Goal: Task Accomplishment & Management: Use online tool/utility

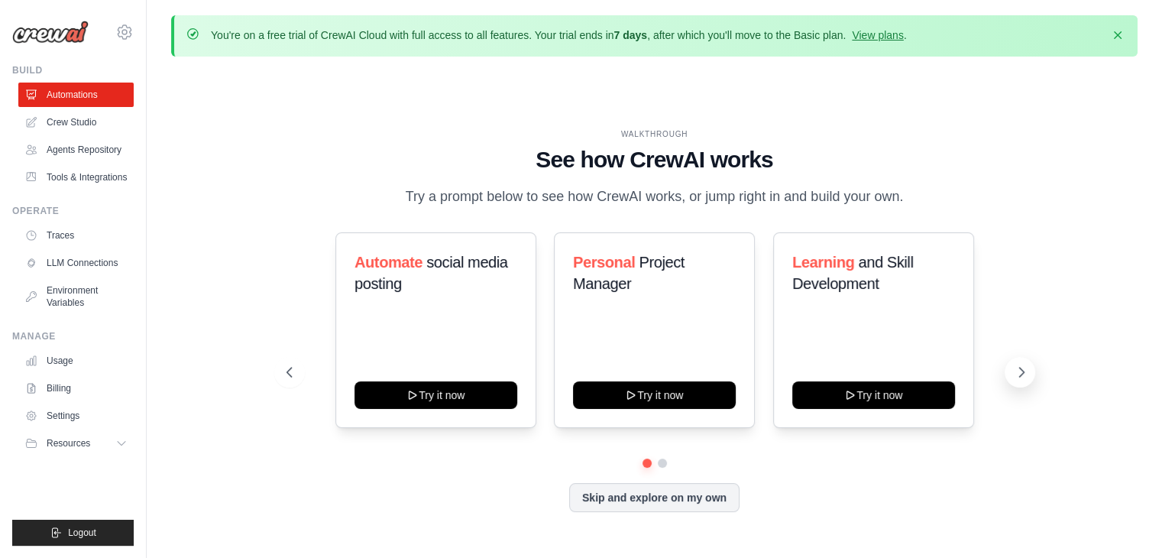
click at [1023, 374] on icon at bounding box center [1021, 372] width 15 height 15
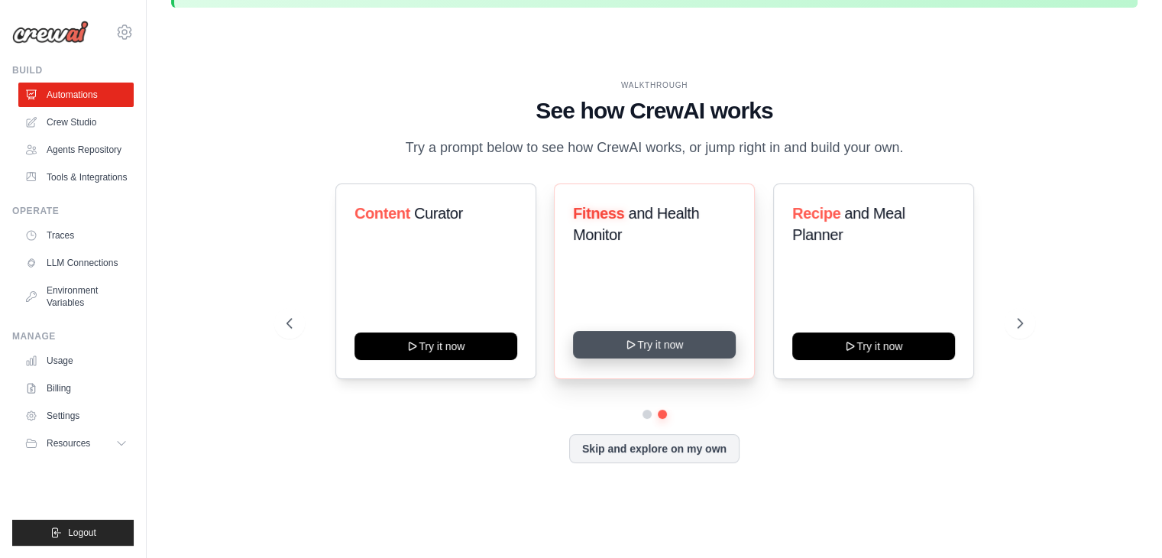
scroll to position [53, 0]
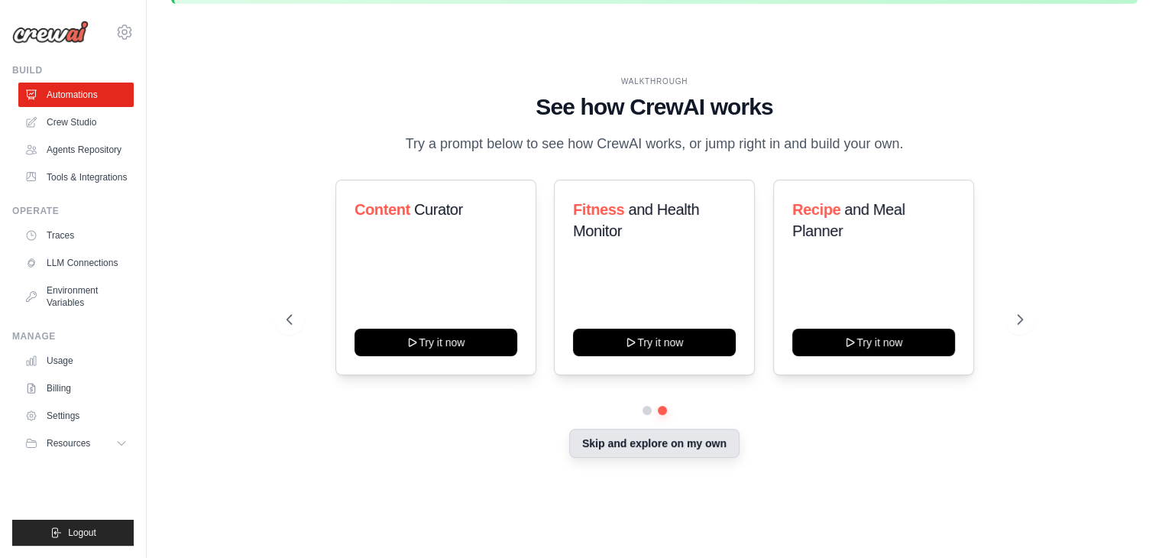
drag, startPoint x: 627, startPoint y: 445, endPoint x: 632, endPoint y: 439, distance: 8.1
click at [627, 444] on button "Skip and explore on my own" at bounding box center [654, 443] width 170 height 29
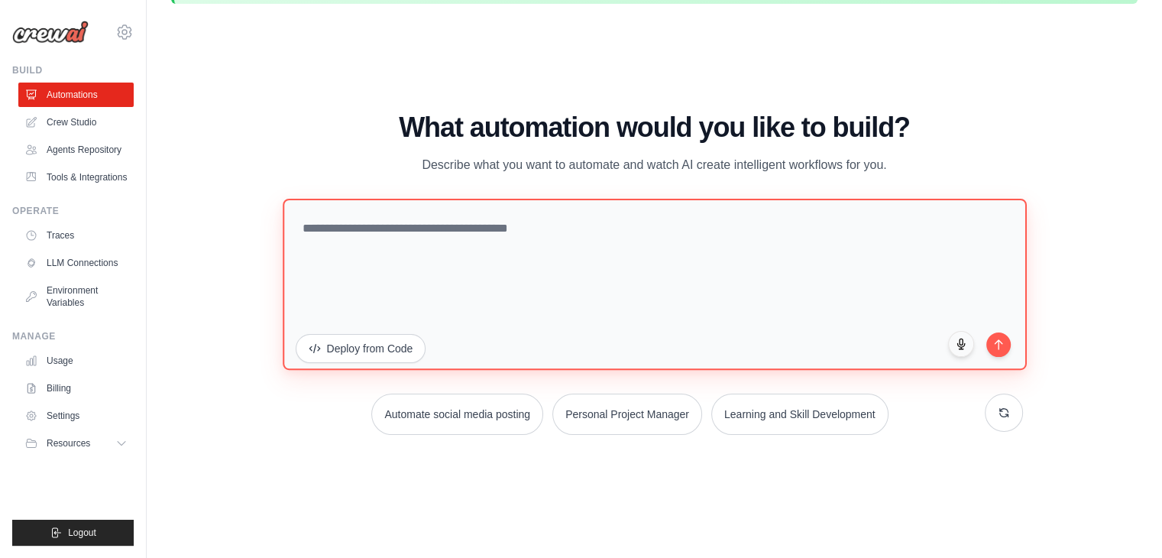
click at [564, 232] on textarea at bounding box center [655, 284] width 744 height 171
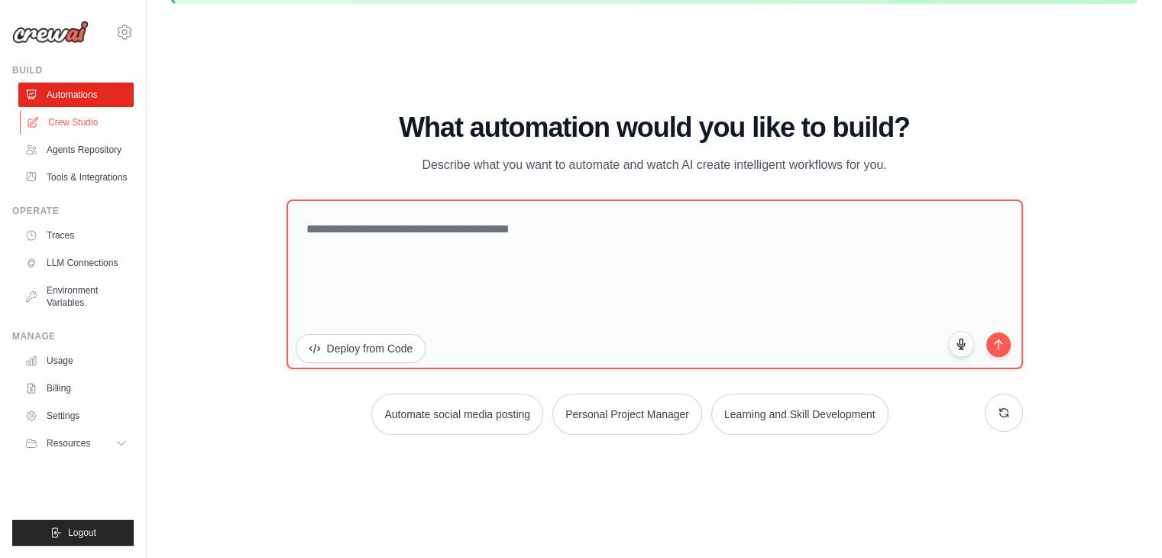
click at [61, 125] on link "Crew Studio" at bounding box center [77, 122] width 115 height 24
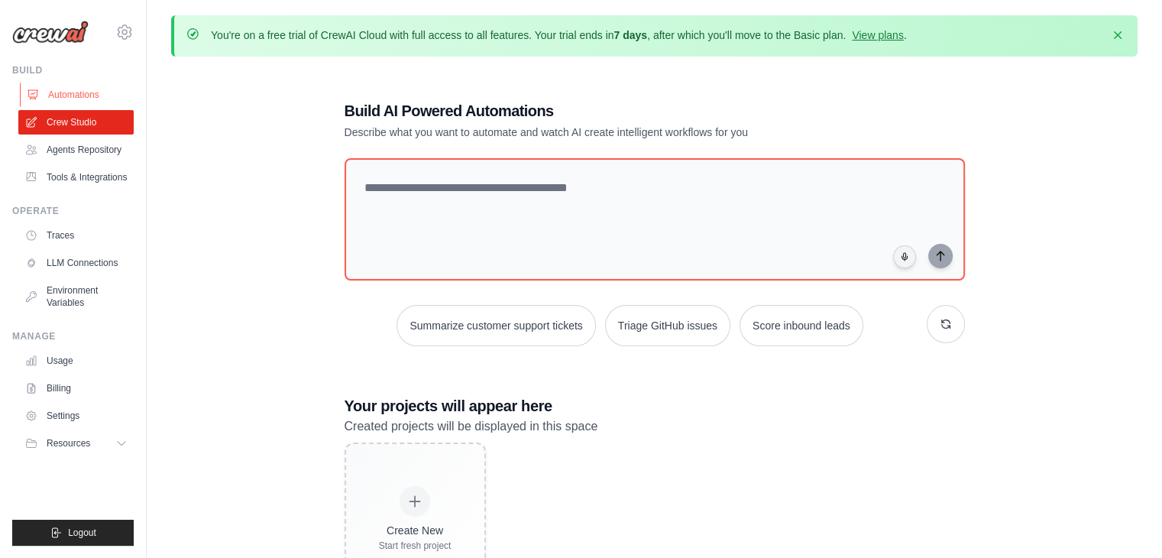
click at [93, 96] on link "Automations" at bounding box center [77, 95] width 115 height 24
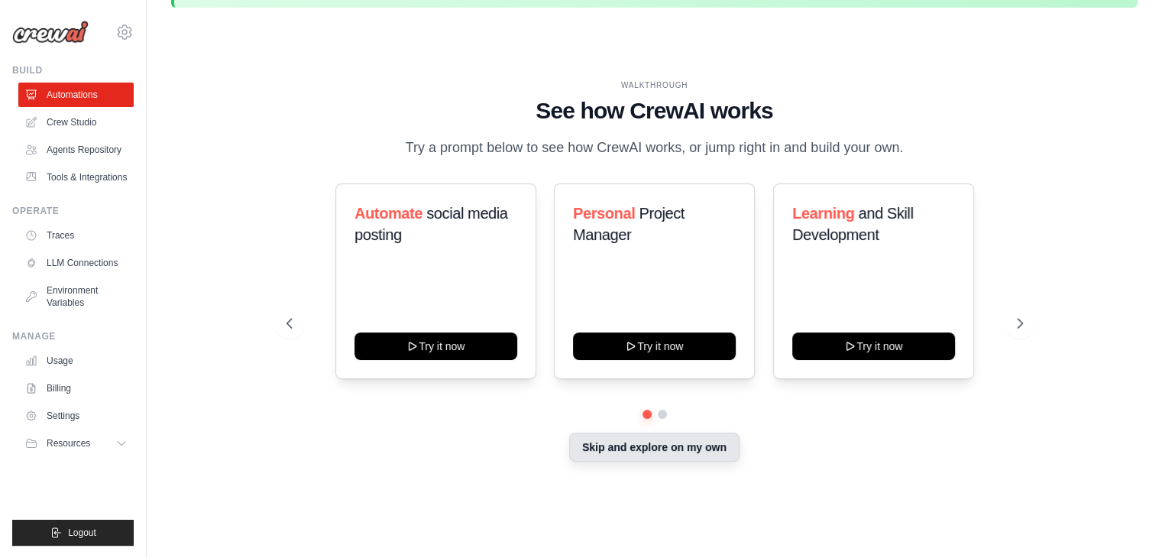
scroll to position [53, 0]
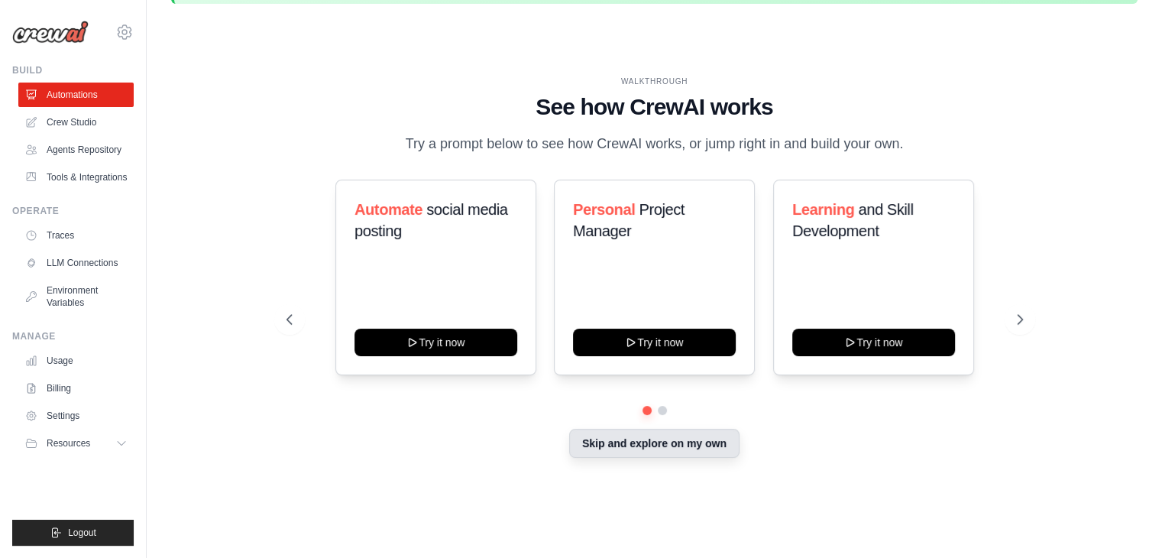
click at [692, 442] on button "Skip and explore on my own" at bounding box center [654, 443] width 170 height 29
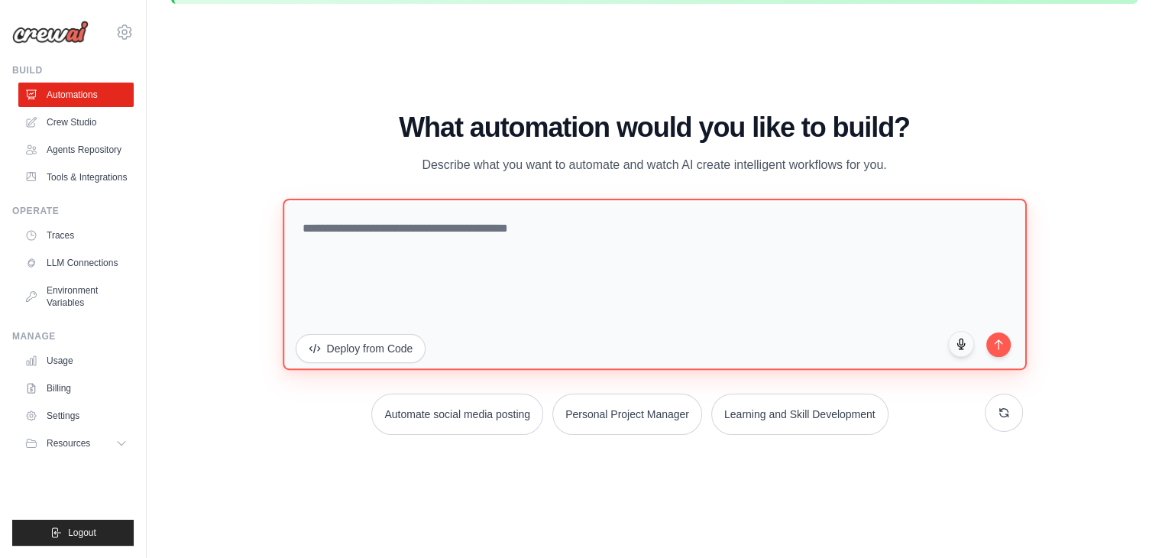
click at [504, 235] on textarea at bounding box center [655, 284] width 744 height 171
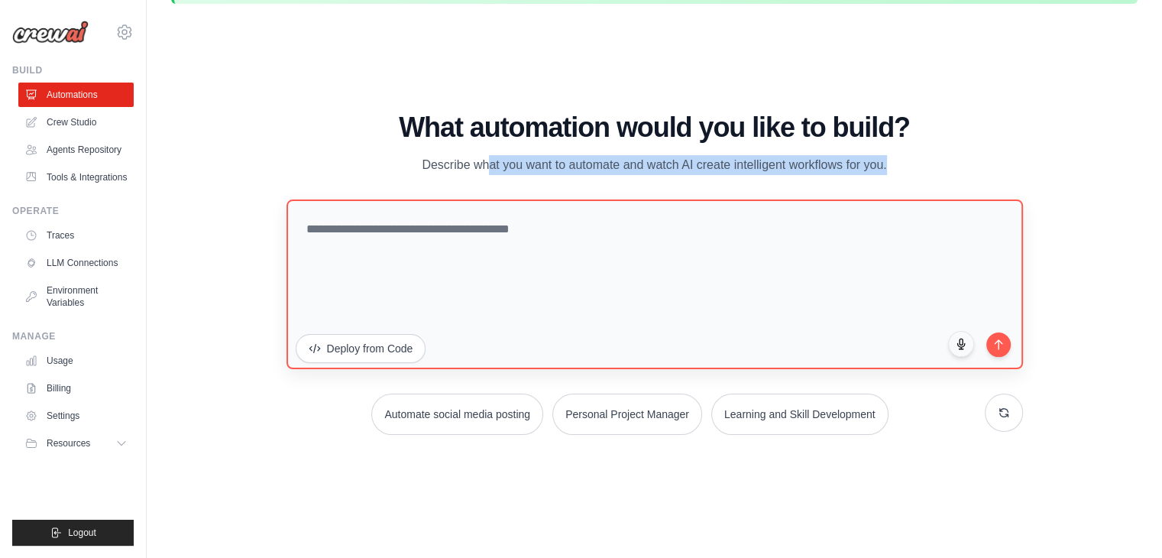
drag, startPoint x: 420, startPoint y: 169, endPoint x: 315, endPoint y: 240, distance: 127.2
click at [315, 240] on div "What automation would you like to build? Describe what you want to automate and…" at bounding box center [655, 273] width 737 height 323
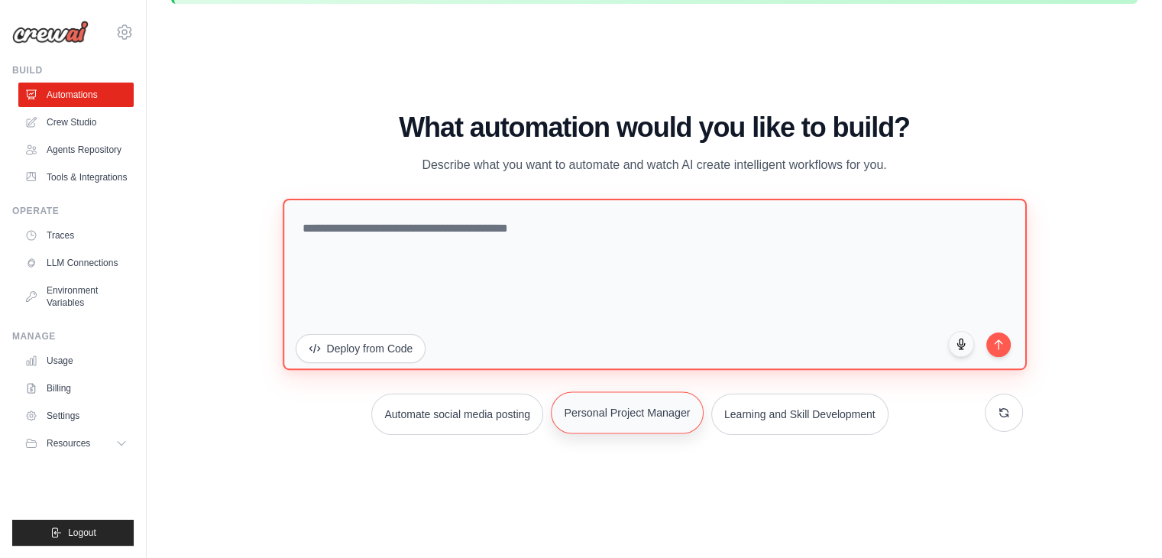
drag, startPoint x: 673, startPoint y: 337, endPoint x: 669, endPoint y: 407, distance: 70.4
click at [673, 337] on textarea at bounding box center [655, 284] width 744 height 171
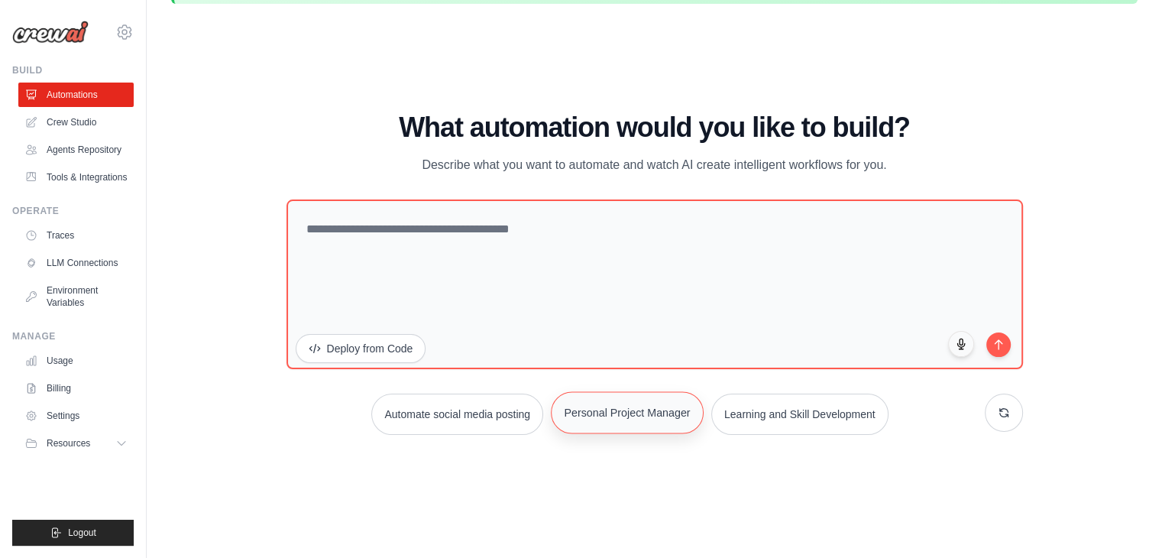
click at [645, 411] on button "Personal Project Manager" at bounding box center [627, 412] width 153 height 42
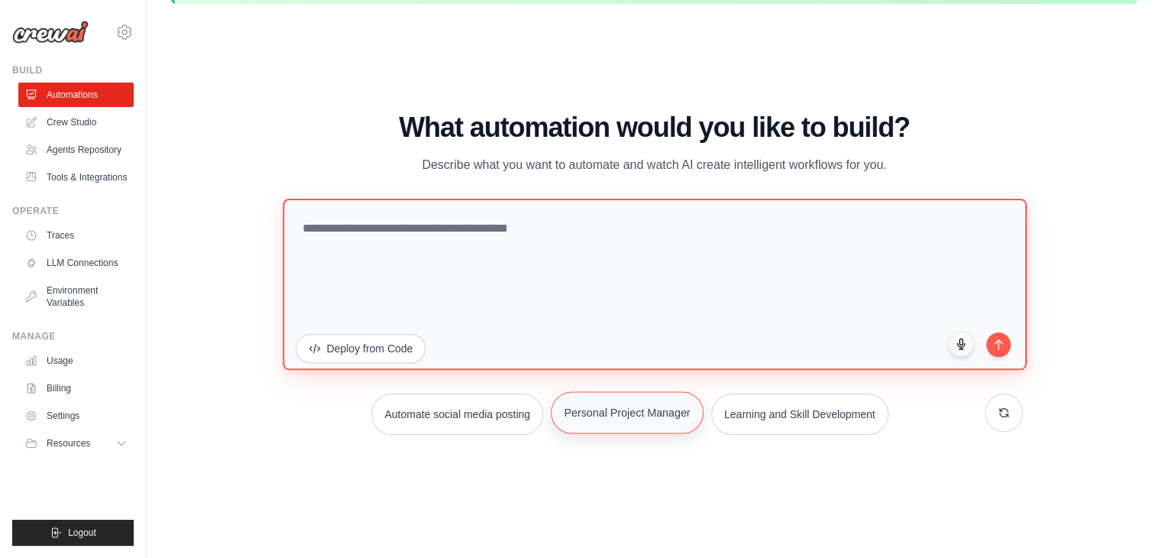
type textarea "**********"
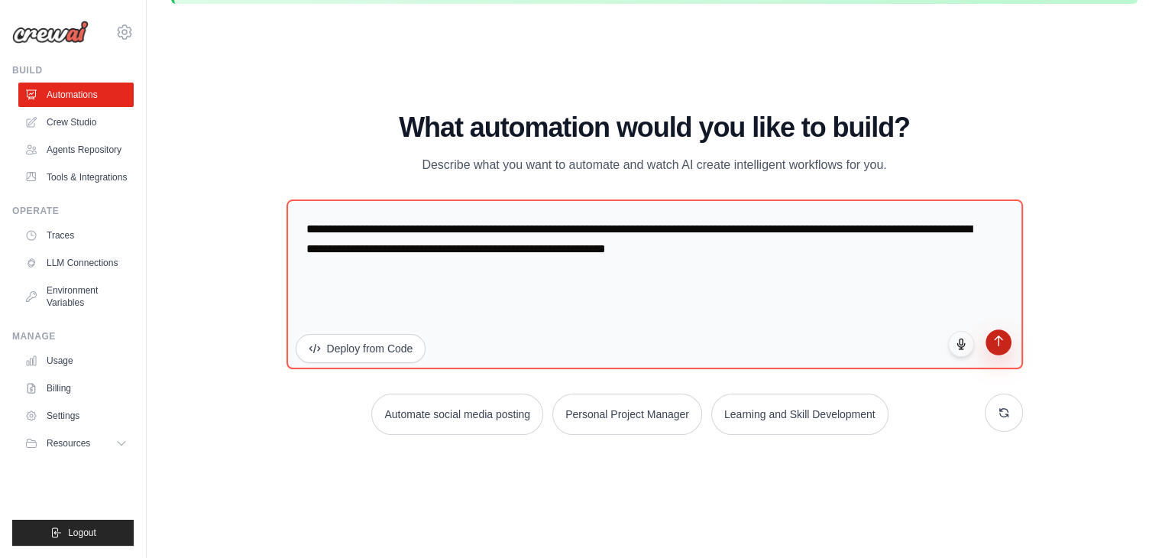
click at [994, 345] on icon "submit" at bounding box center [998, 341] width 13 height 13
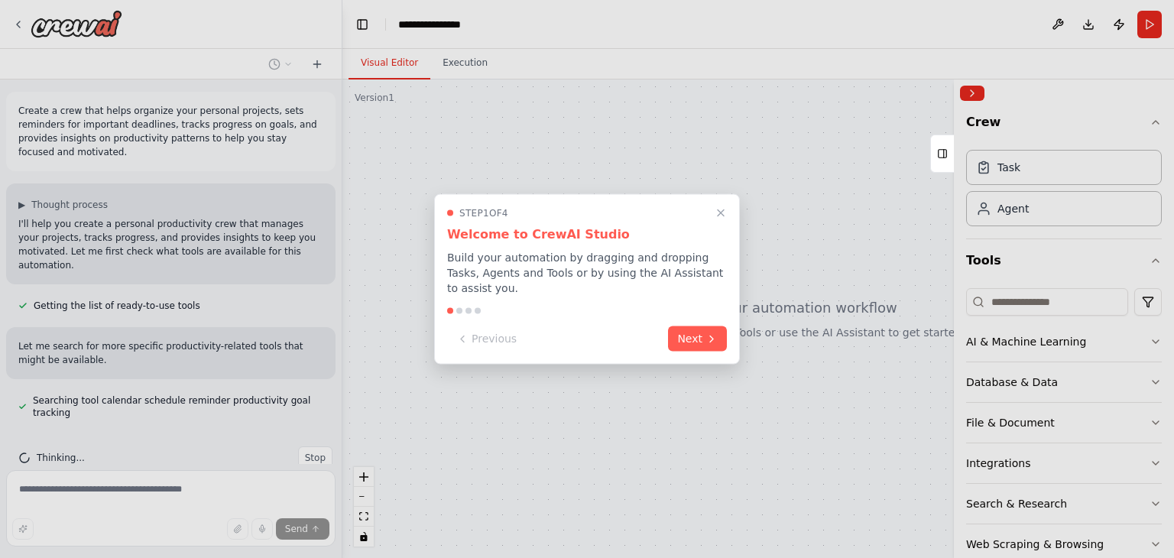
scroll to position [31, 0]
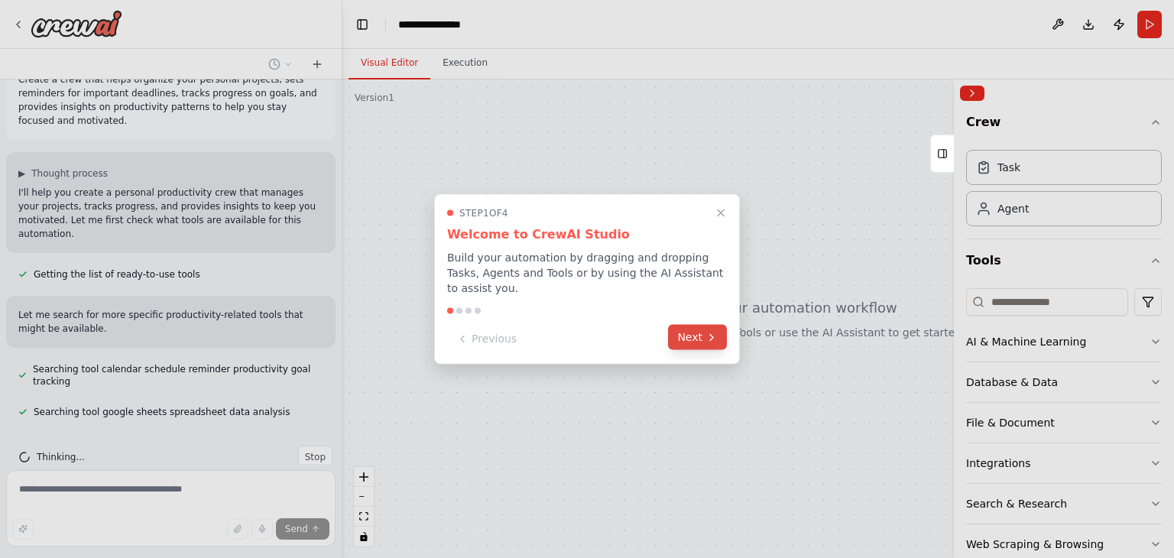
click at [694, 337] on button "Next" at bounding box center [697, 337] width 59 height 25
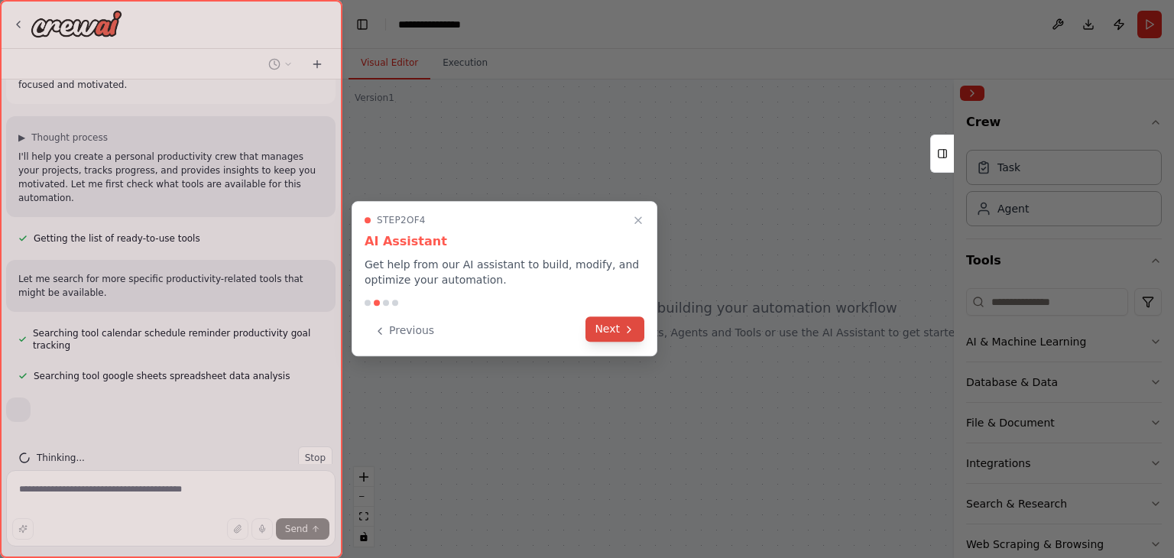
click at [618, 329] on button "Next" at bounding box center [614, 328] width 59 height 25
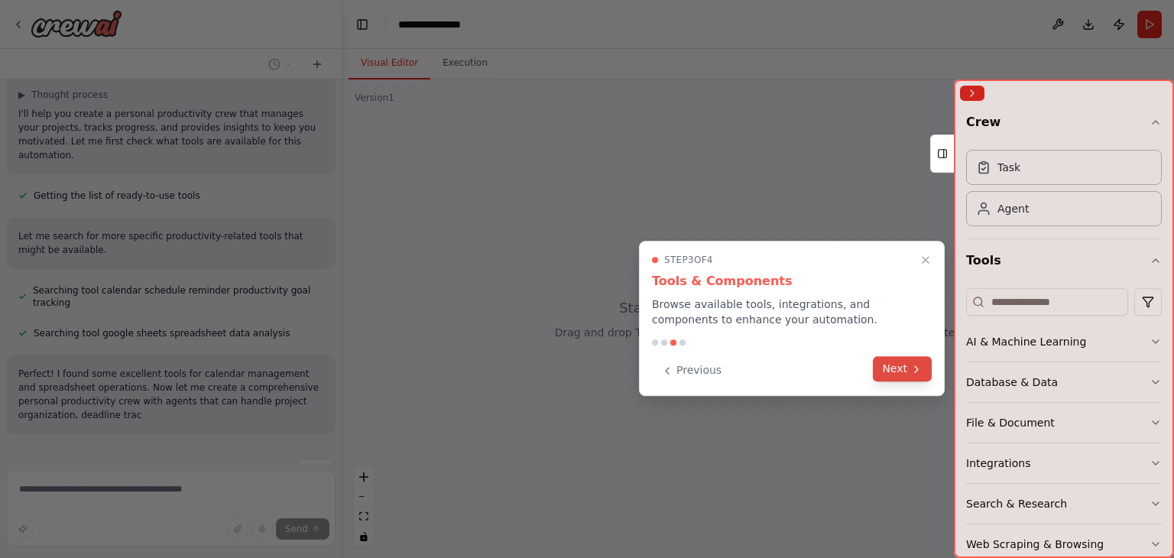
scroll to position [123, 0]
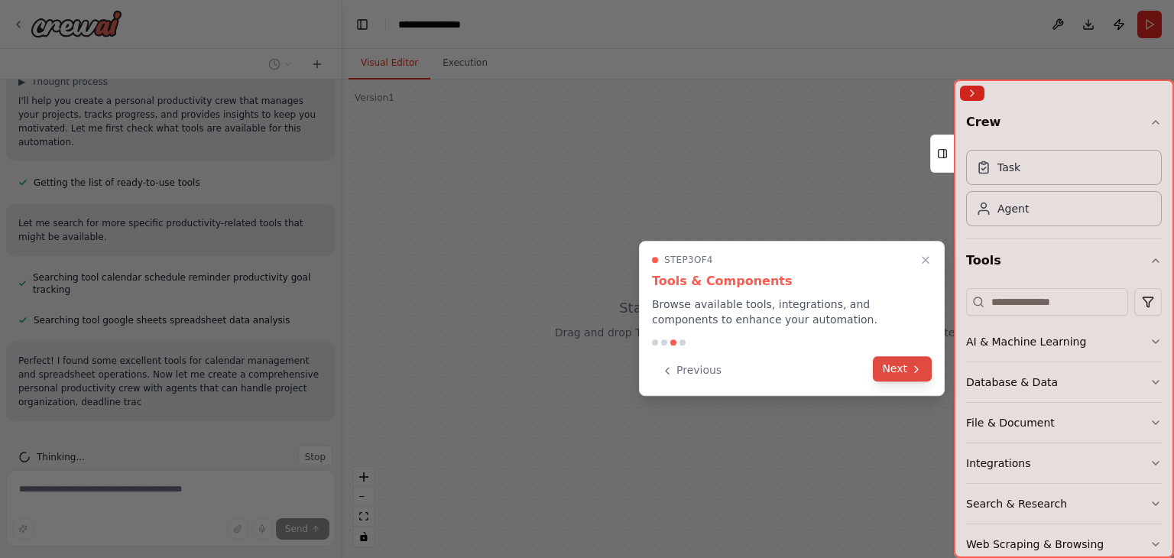
click at [917, 368] on icon at bounding box center [916, 369] width 3 height 6
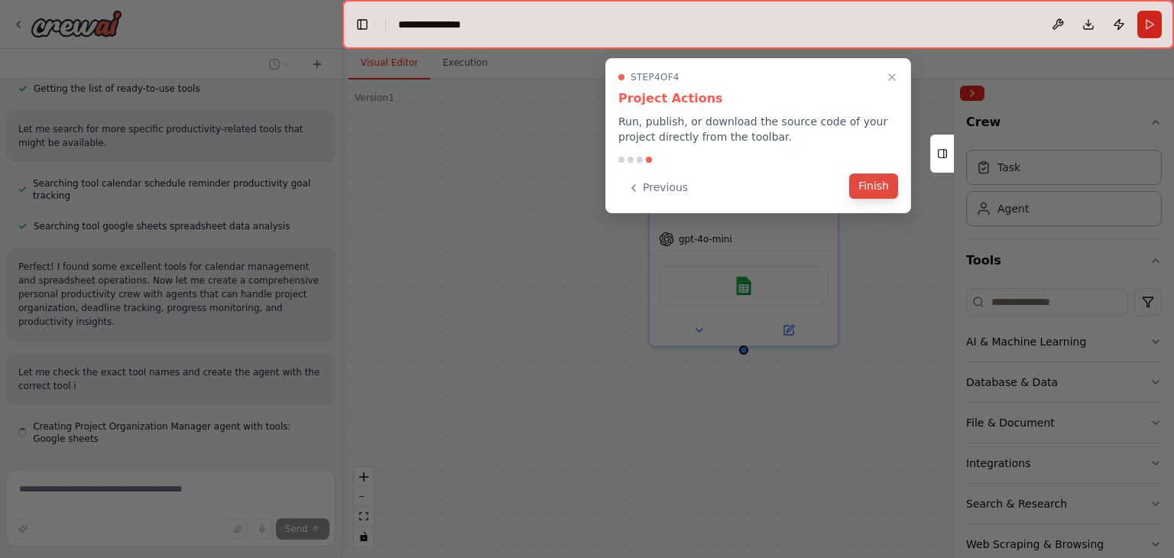
scroll to position [230, 0]
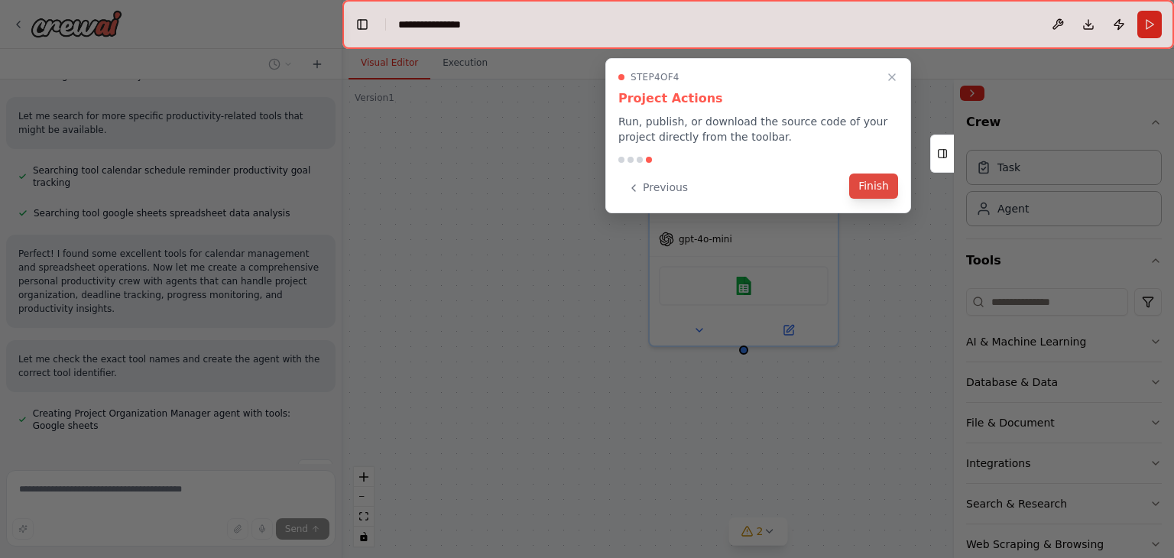
click at [874, 181] on button "Finish" at bounding box center [873, 185] width 49 height 25
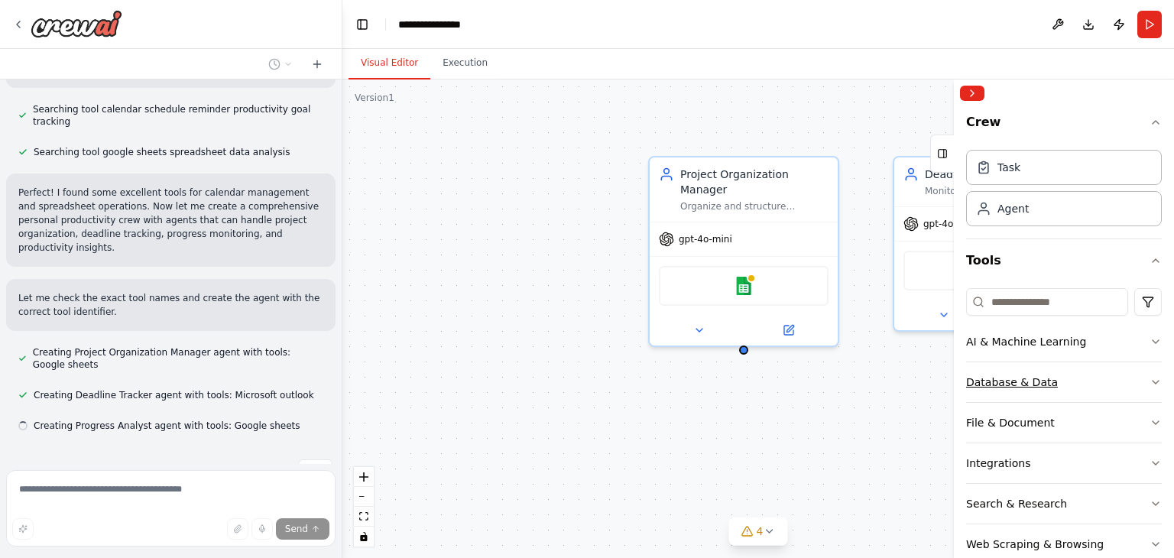
scroll to position [70, 0]
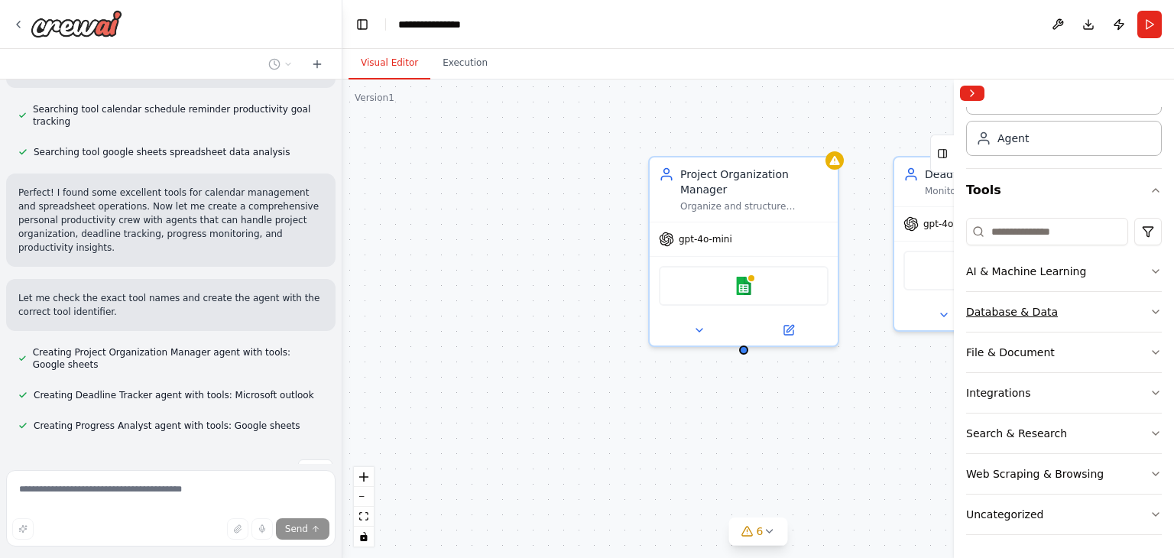
click at [1044, 312] on div "Database & Data" at bounding box center [1012, 311] width 92 height 15
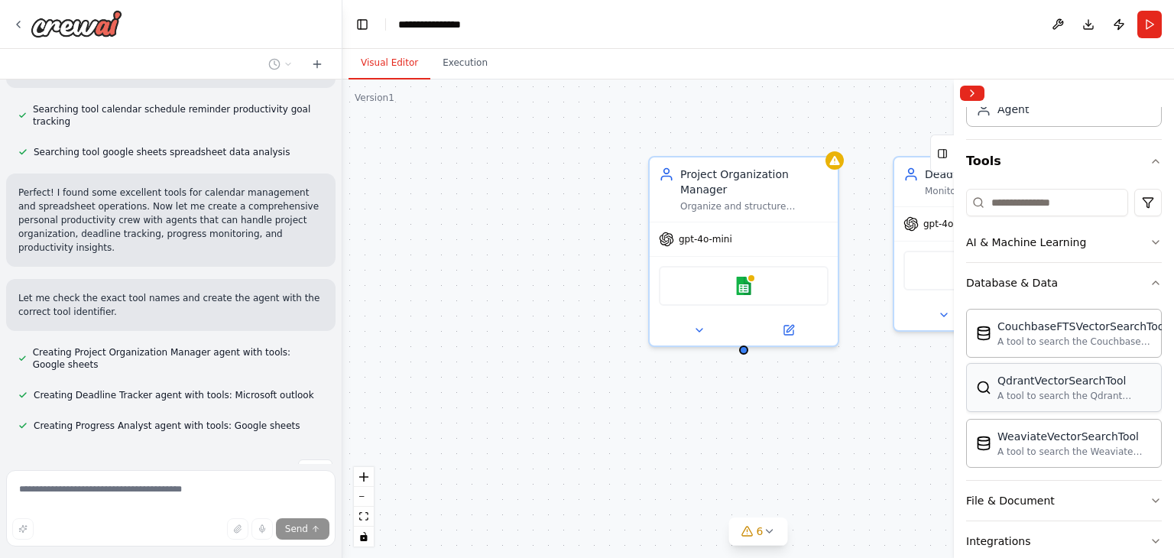
scroll to position [147, 0]
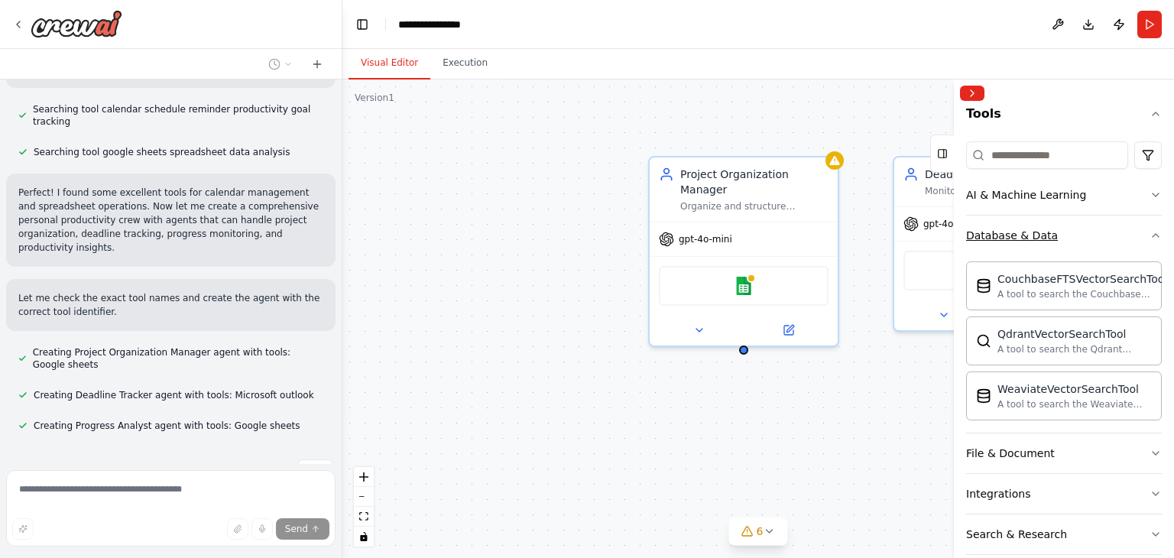
click at [1149, 231] on icon "button" at bounding box center [1155, 235] width 12 height 12
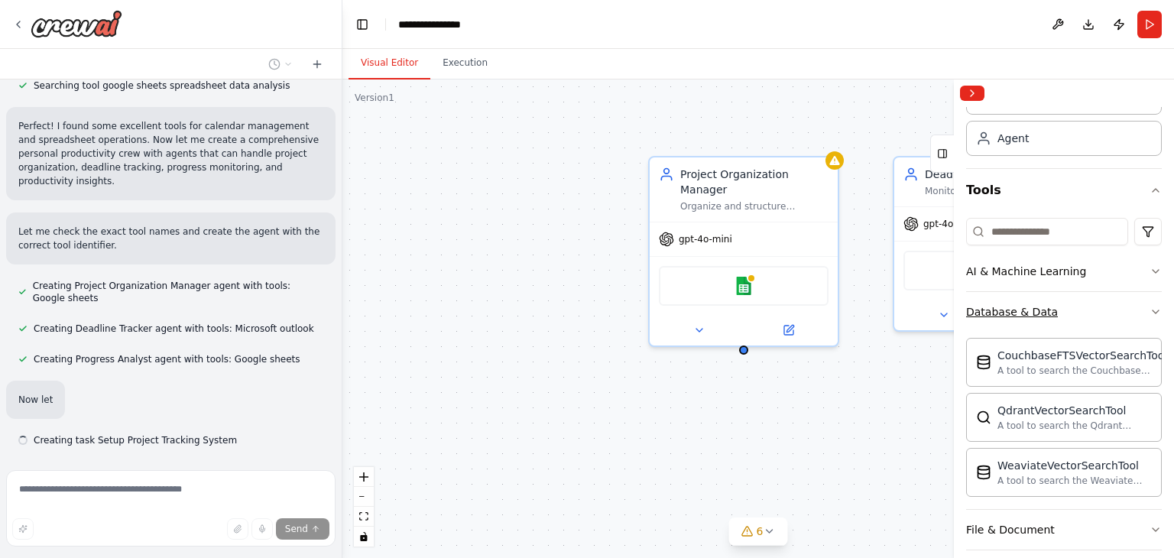
scroll to position [373, 0]
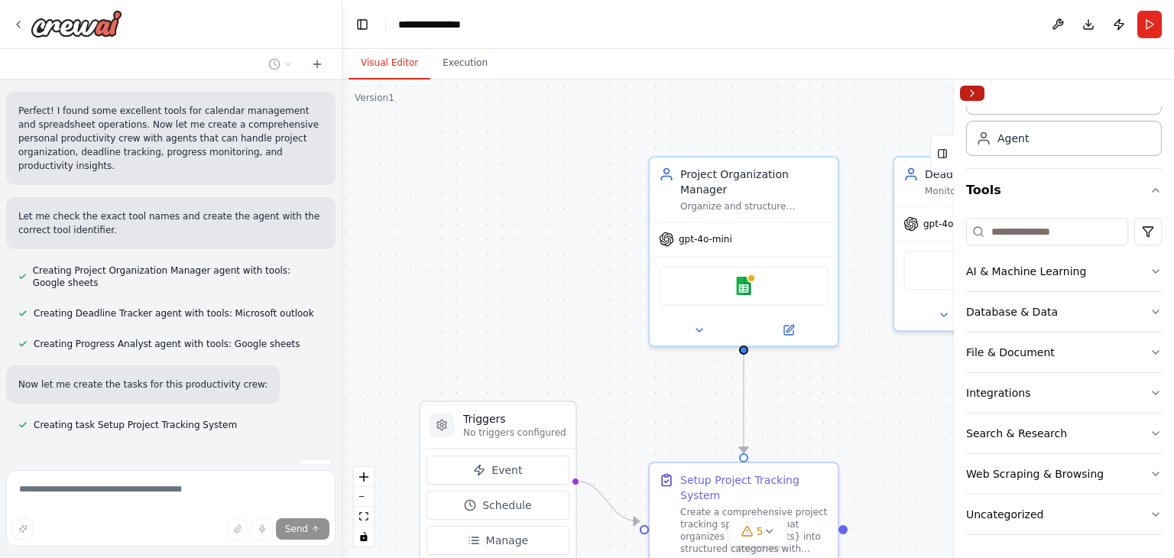
click at [972, 95] on button "Collapse right sidebar" at bounding box center [972, 93] width 24 height 15
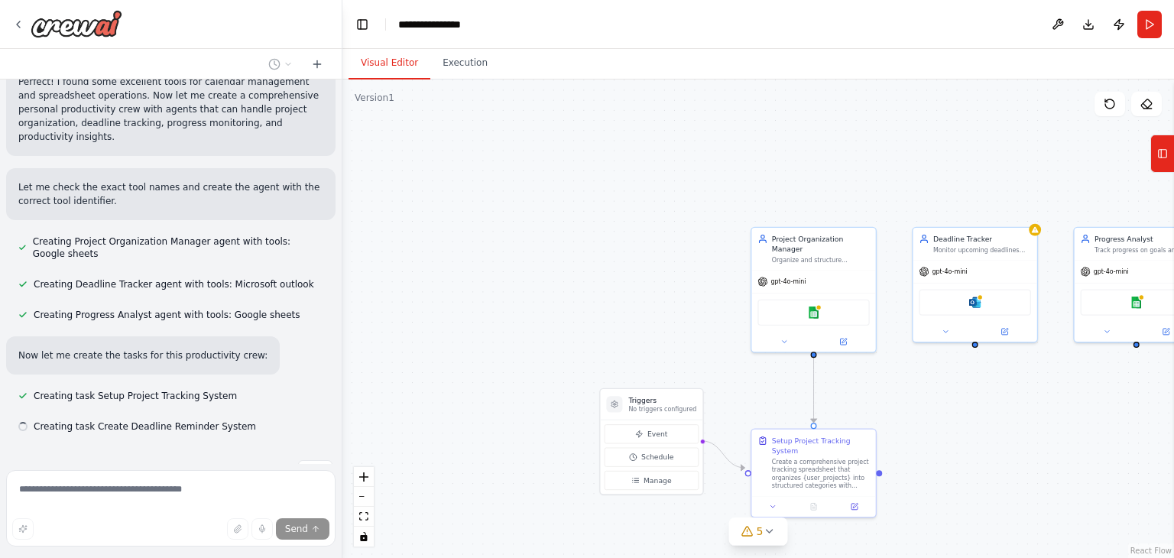
scroll to position [404, 0]
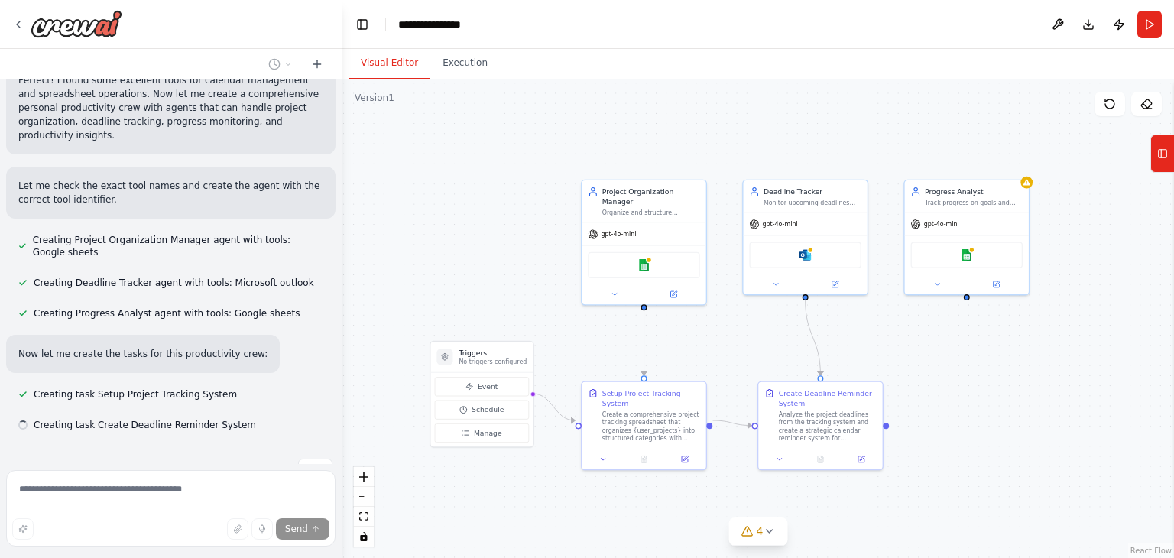
drag, startPoint x: 953, startPoint y: 404, endPoint x: 784, endPoint y: 356, distance: 175.4
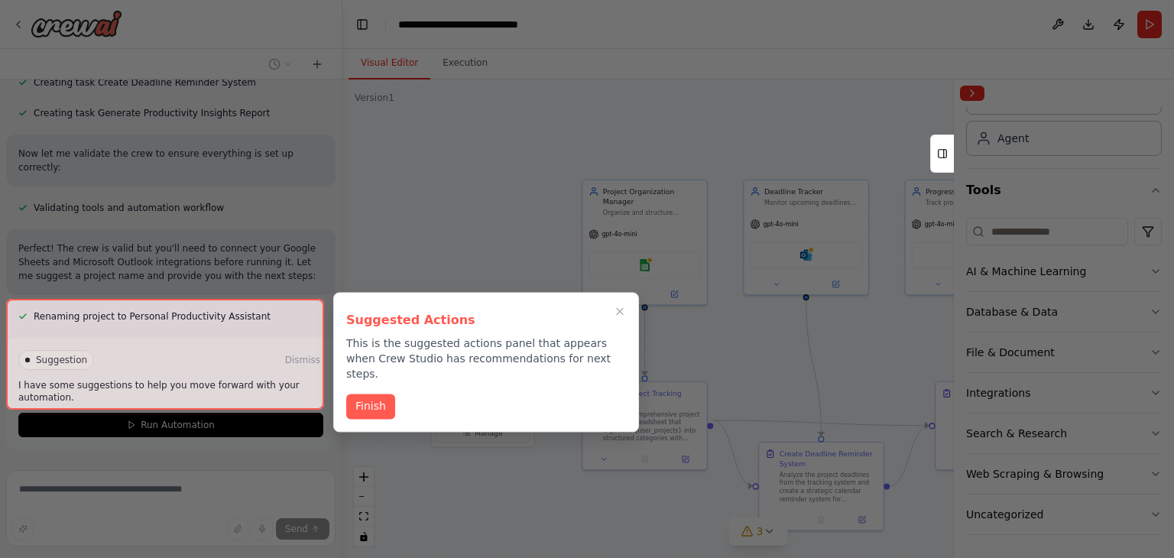
scroll to position [747, 0]
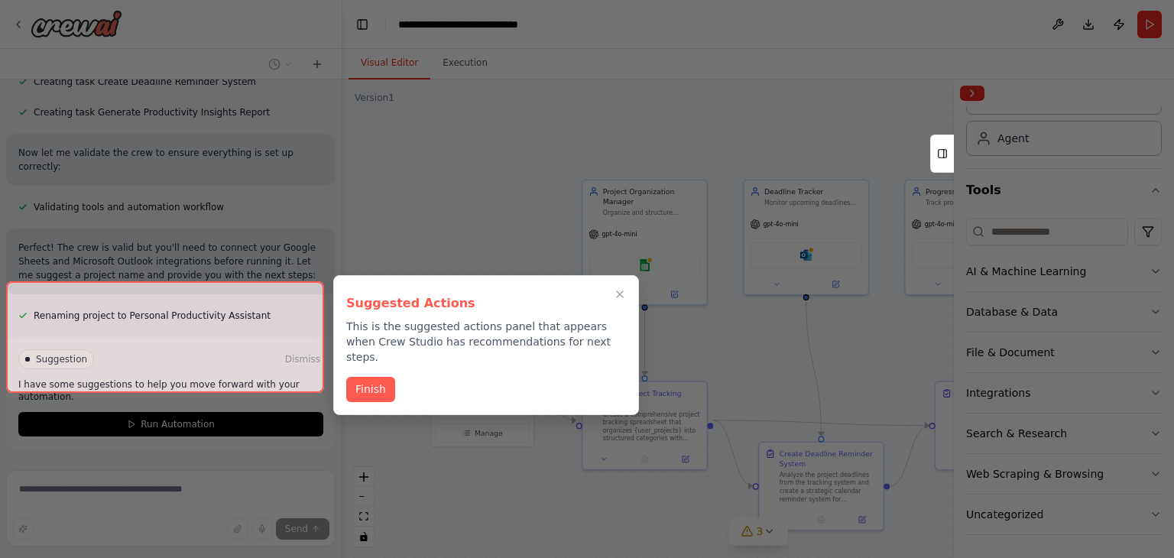
drag, startPoint x: 373, startPoint y: 371, endPoint x: 572, endPoint y: 290, distance: 215.3
click at [579, 280] on div "Suggested Actions This is the suggested actions panel that appears when Crew St…" at bounding box center [486, 345] width 306 height 140
drag, startPoint x: 242, startPoint y: 373, endPoint x: 266, endPoint y: 363, distance: 26.4
click at [242, 372] on div at bounding box center [165, 337] width 318 height 112
drag, startPoint x: 375, startPoint y: 370, endPoint x: 308, endPoint y: 365, distance: 67.5
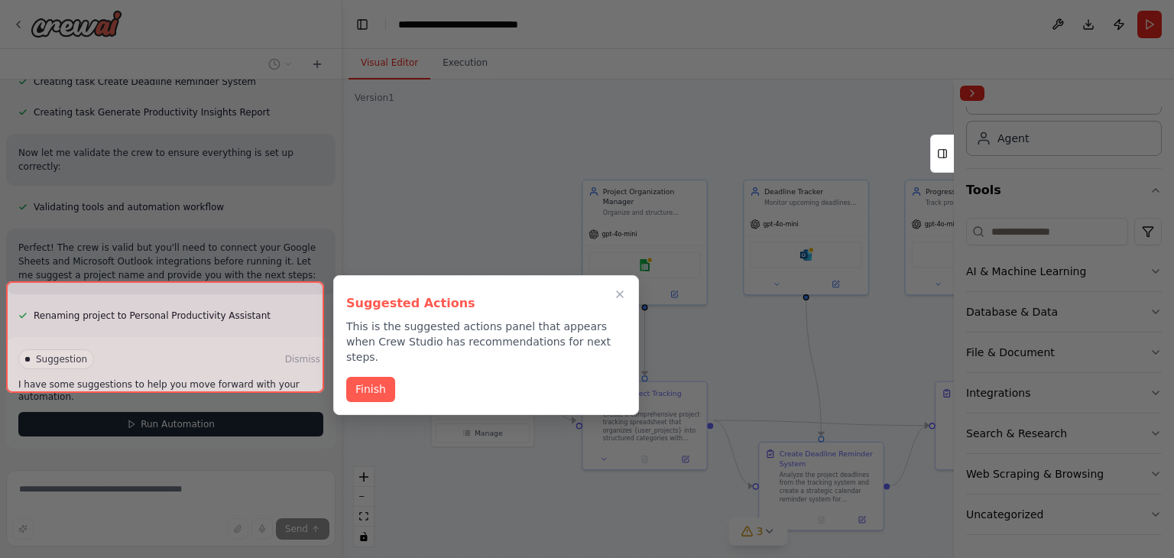
click at [373, 377] on button "Finish" at bounding box center [370, 389] width 49 height 25
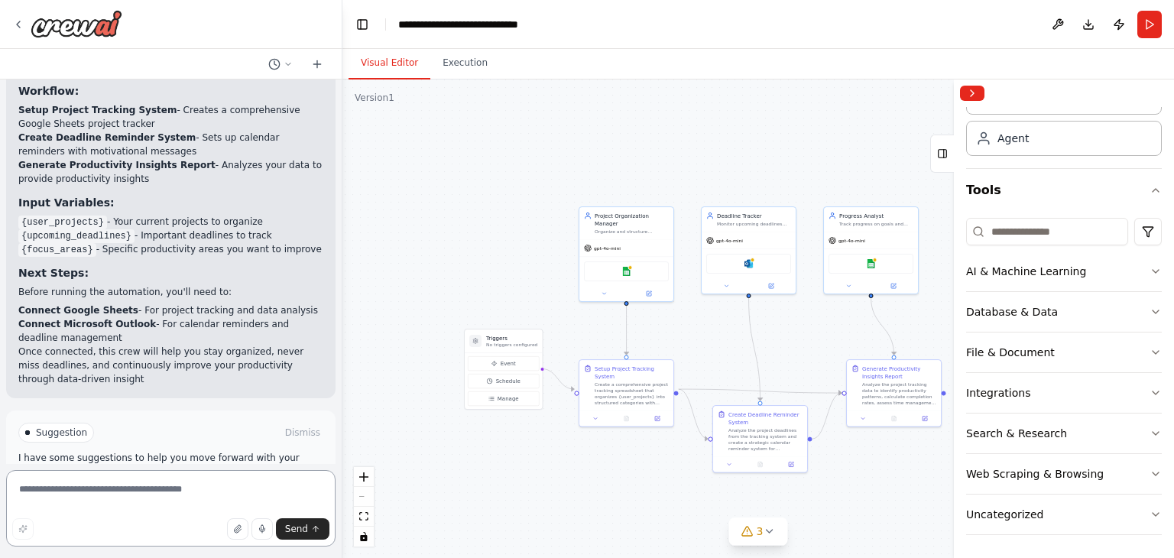
scroll to position [1189, 0]
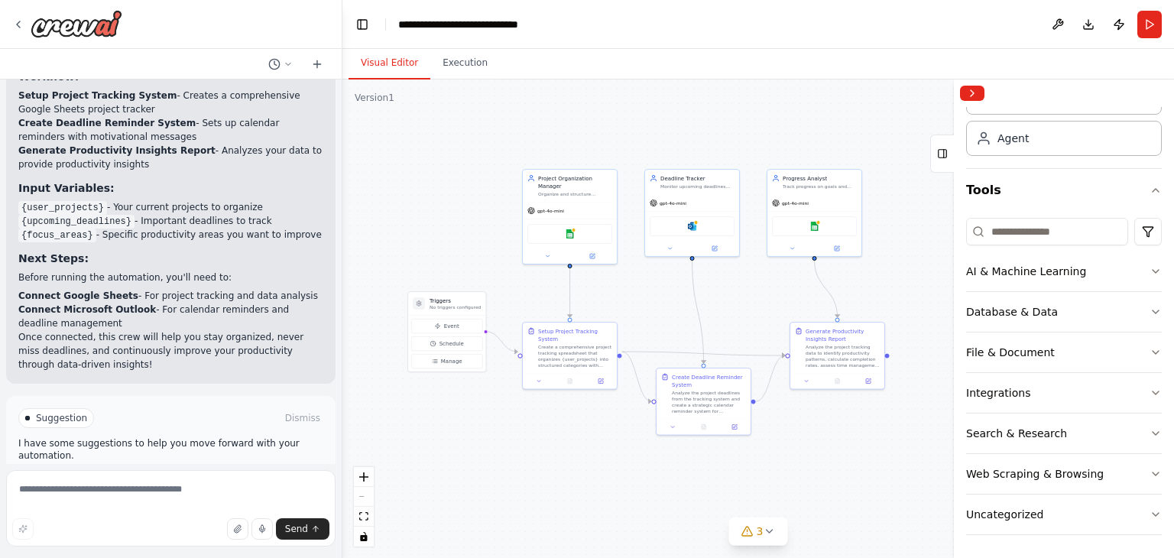
drag, startPoint x: 868, startPoint y: 455, endPoint x: 799, endPoint y: 431, distance: 73.7
click at [775, 526] on button "3" at bounding box center [758, 531] width 59 height 28
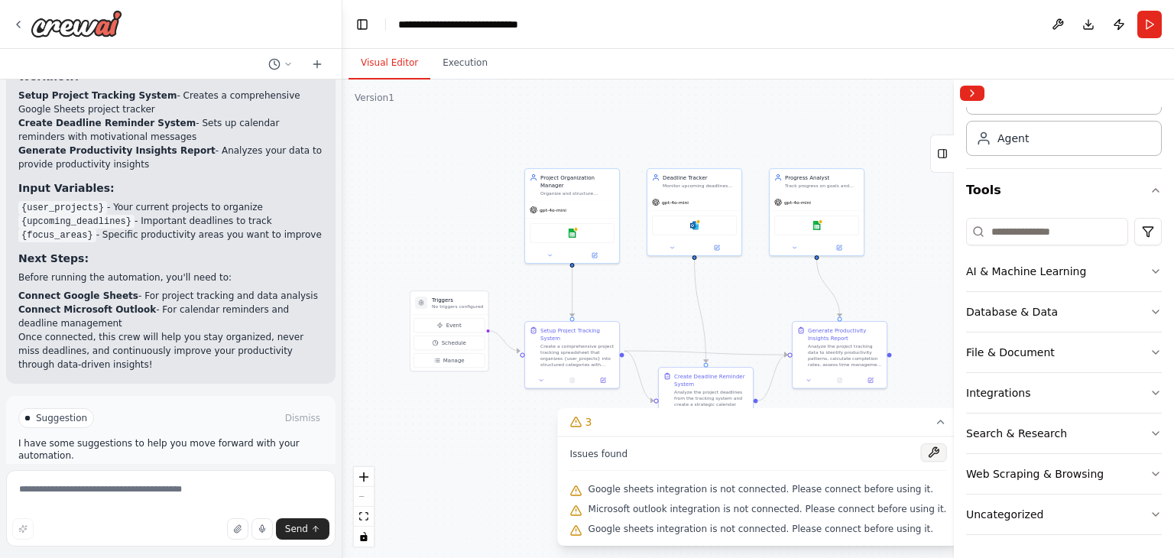
click at [920, 449] on button at bounding box center [933, 452] width 26 height 18
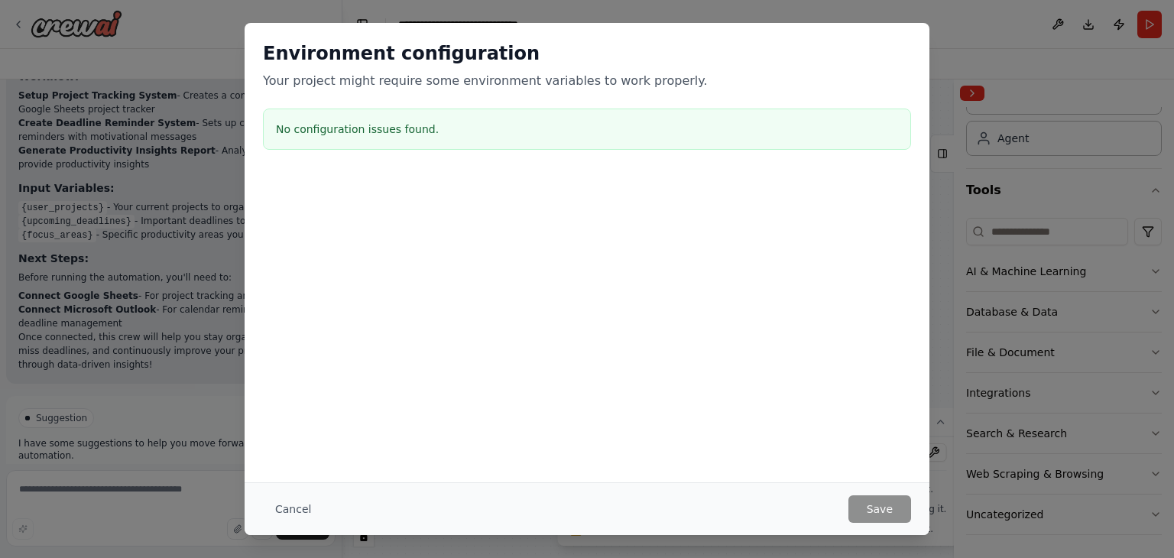
drag, startPoint x: 284, startPoint y: 512, endPoint x: 322, endPoint y: 510, distance: 37.5
click at [285, 512] on button "Cancel" at bounding box center [293, 509] width 60 height 28
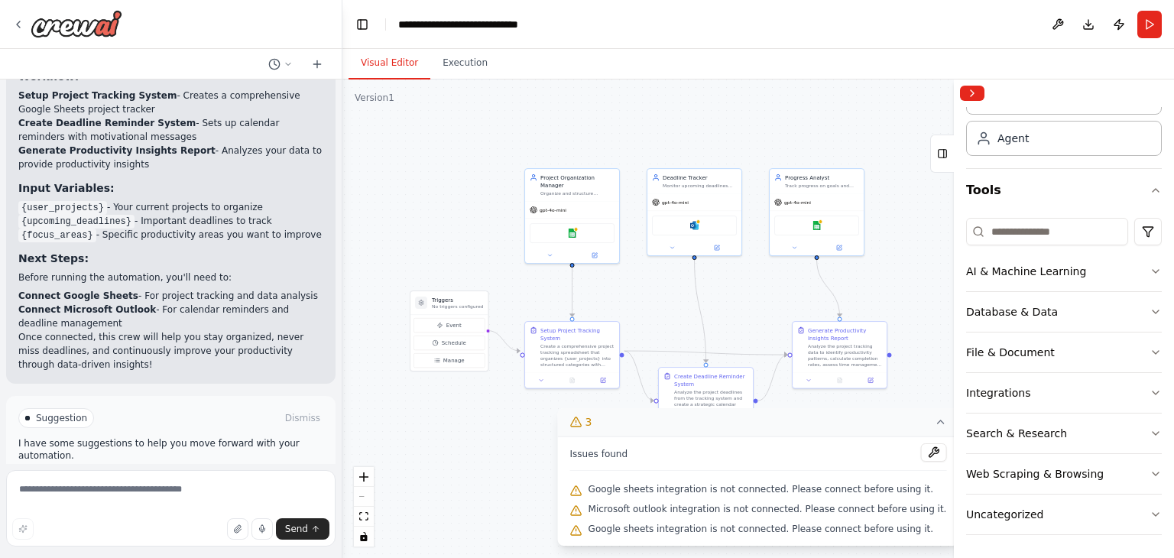
click at [934, 420] on icon at bounding box center [940, 422] width 12 height 12
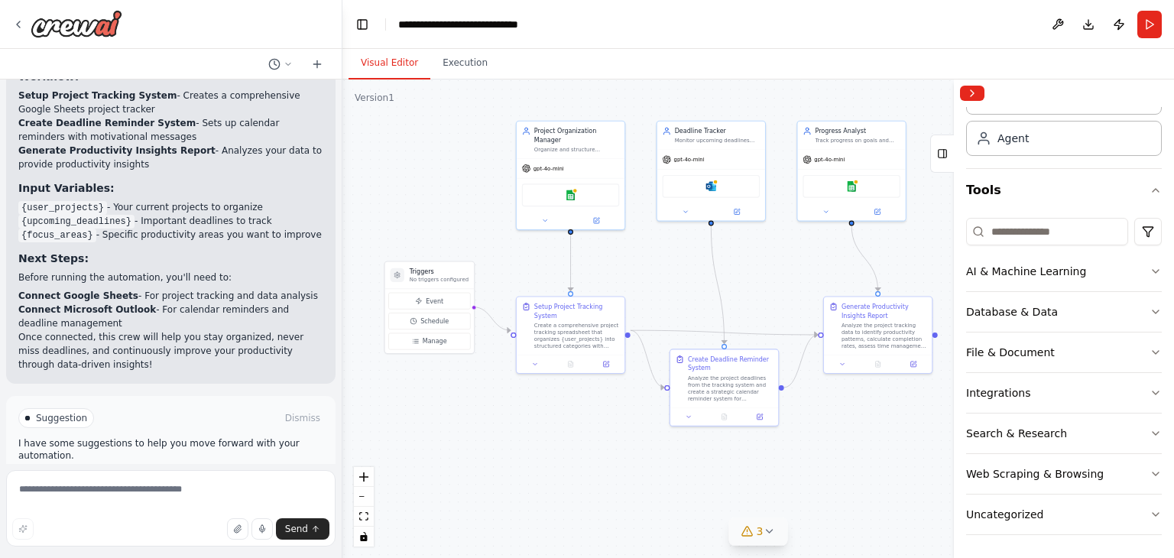
drag, startPoint x: 627, startPoint y: 265, endPoint x: 612, endPoint y: 277, distance: 19.6
click at [999, 316] on div "Database & Data" at bounding box center [1012, 311] width 92 height 15
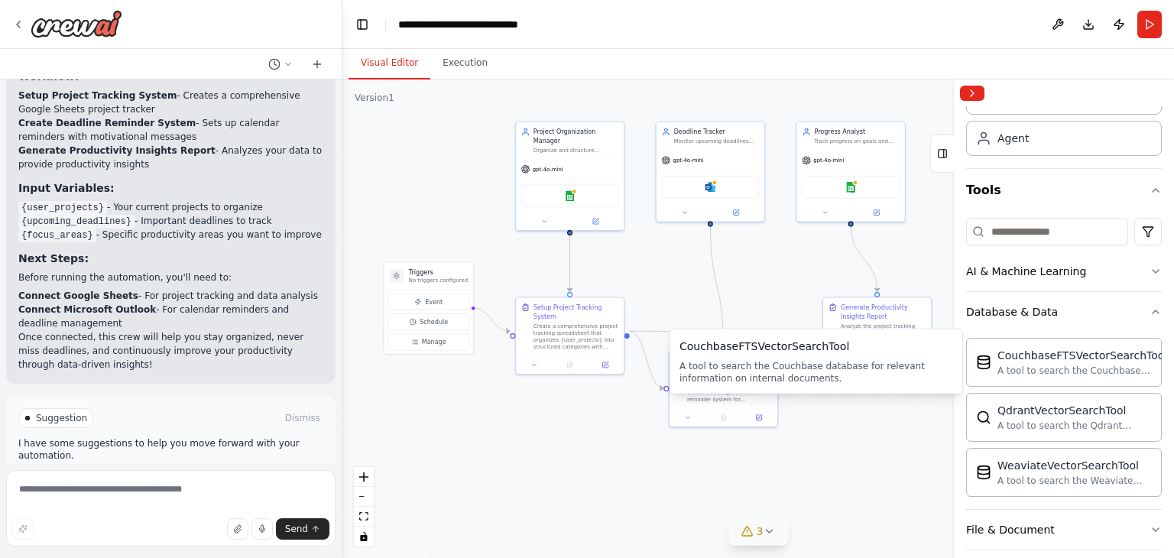
click at [847, 357] on div "CouchbaseFTSVectorSearchTool A tool to search the Couchbase database for releva…" at bounding box center [816, 362] width 274 height 46
click at [806, 352] on div "CouchbaseFTSVectorSearchTool" at bounding box center [816, 346] width 274 height 15
click at [1094, 374] on div "A tool to search the Couchbase database for relevant information on internal do…" at bounding box center [1082, 370] width 170 height 12
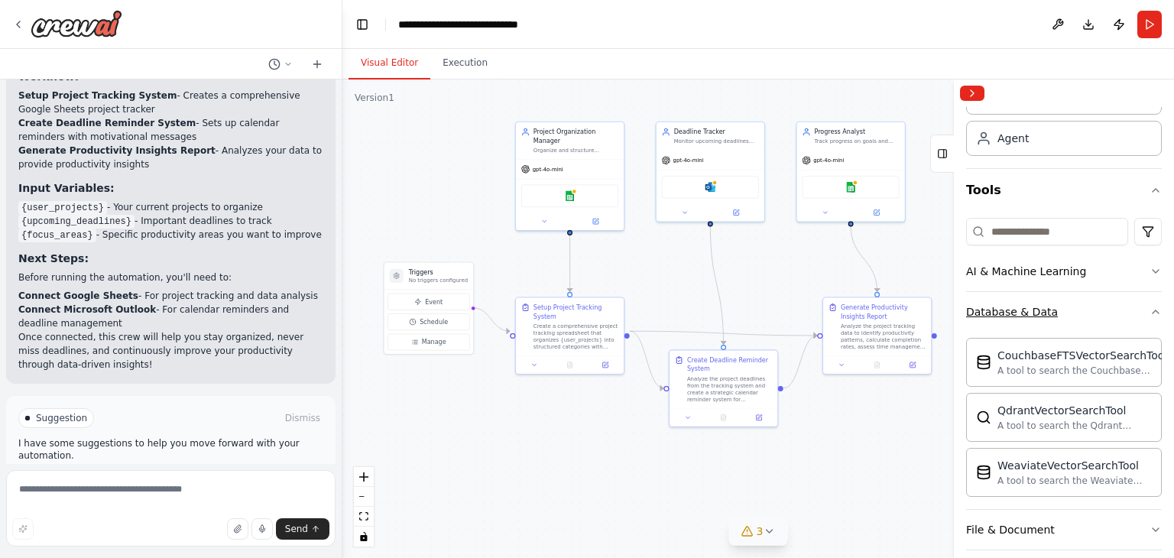
click at [1149, 314] on icon "button" at bounding box center [1155, 312] width 12 height 12
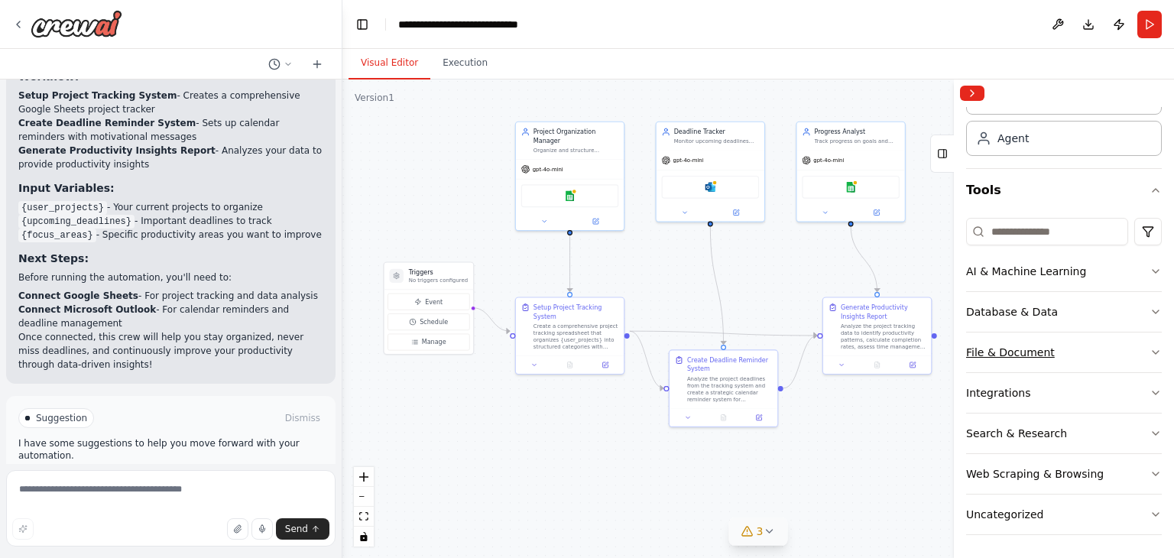
click at [1027, 352] on div "File & Document" at bounding box center [1010, 352] width 89 height 15
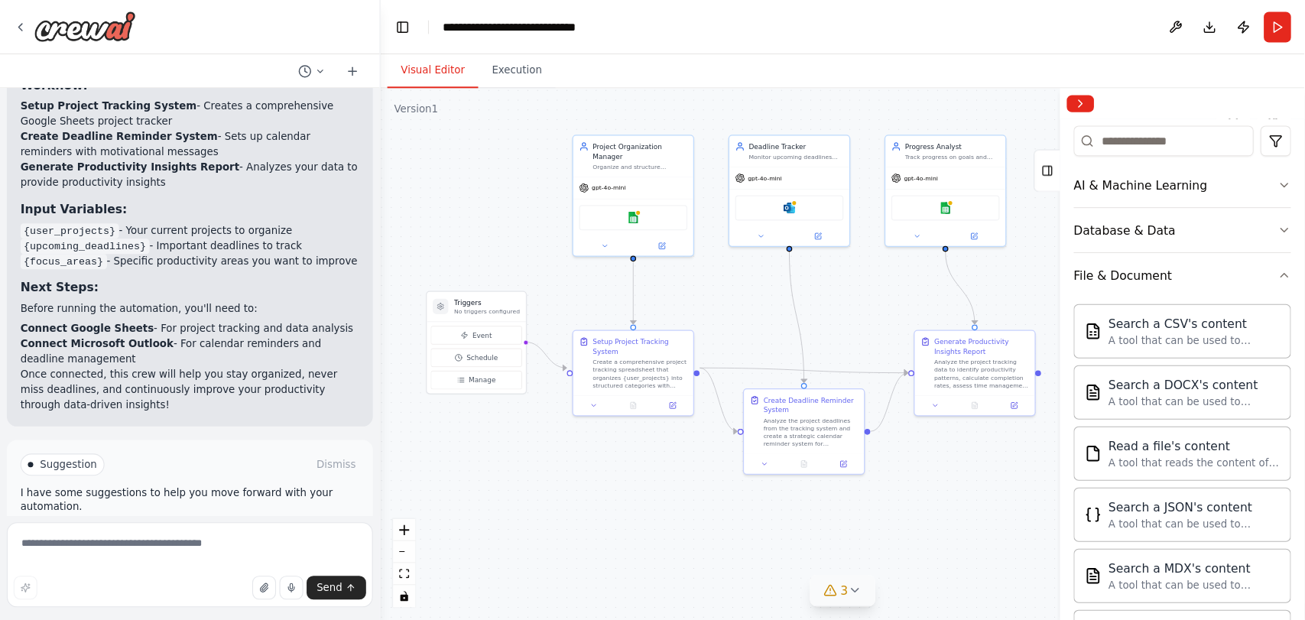
scroll to position [223, 0]
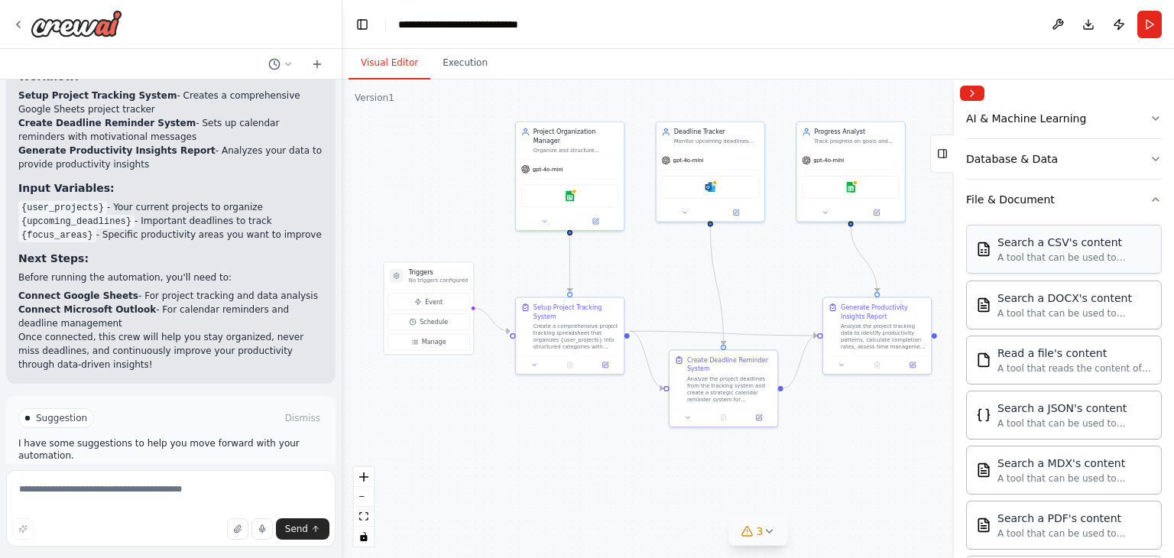
click at [1071, 261] on div "A tool that can be used to semantic search a query from a CSV's content." at bounding box center [1074, 257] width 154 height 12
click at [1058, 256] on div "A tool that can be used to semantic search a query from a CSV's content." at bounding box center [1074, 257] width 154 height 12
click at [1058, 255] on div "A tool that can be used to semantic search a query from a CSV's content." at bounding box center [1074, 257] width 154 height 12
click at [720, 192] on div "Microsoft outlook CSVSearchTool" at bounding box center [711, 185] width 98 height 23
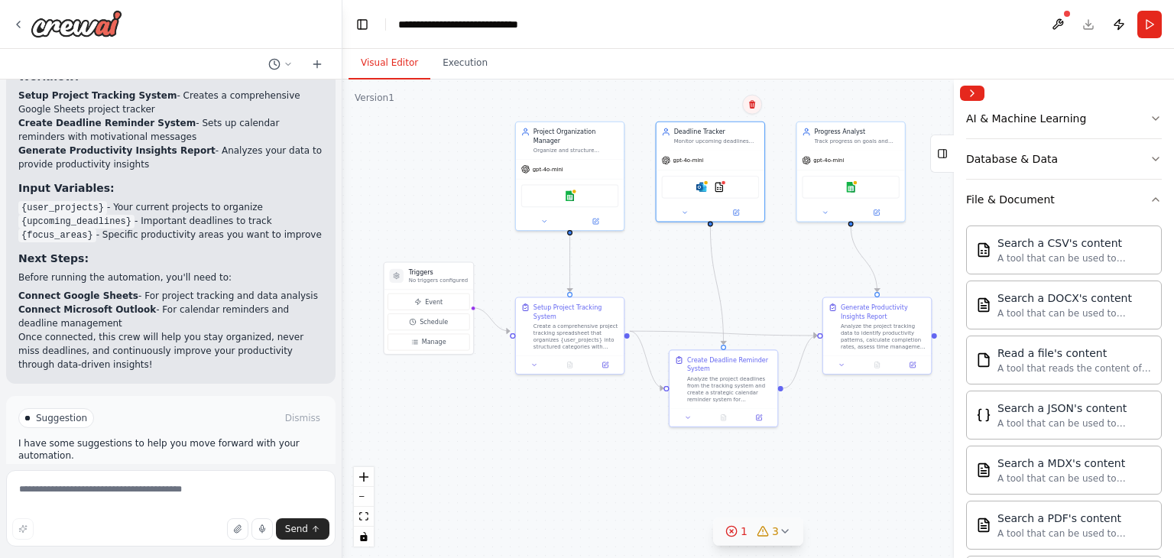
click at [752, 105] on icon at bounding box center [752, 104] width 6 height 8
drag, startPoint x: 728, startPoint y: 185, endPoint x: 728, endPoint y: 196, distance: 11.5
click at [727, 185] on div "Microsoft outlook CSVSearchTool" at bounding box center [711, 185] width 98 height 23
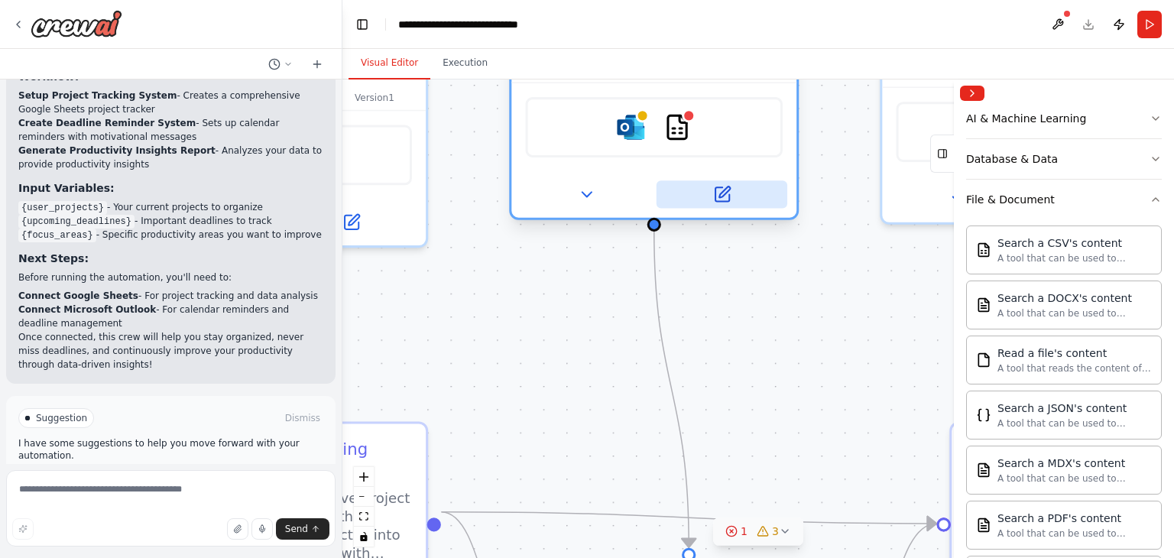
click at [728, 195] on icon at bounding box center [722, 194] width 14 height 14
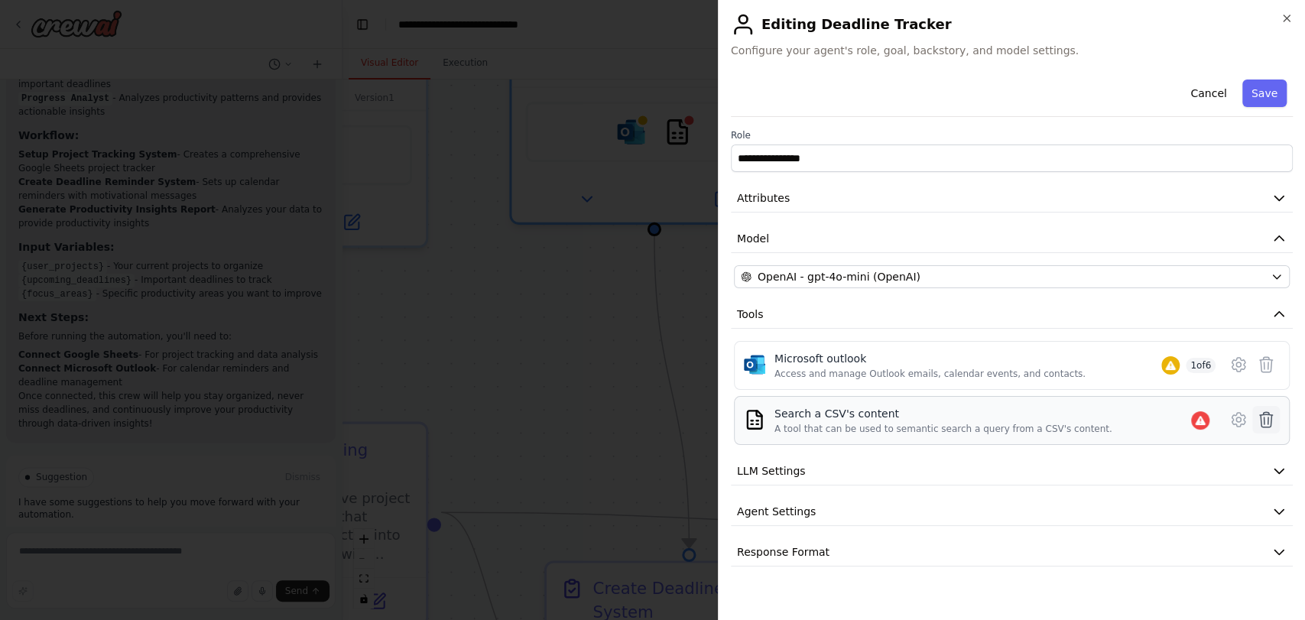
click at [1173, 420] on icon at bounding box center [1265, 419] width 18 height 18
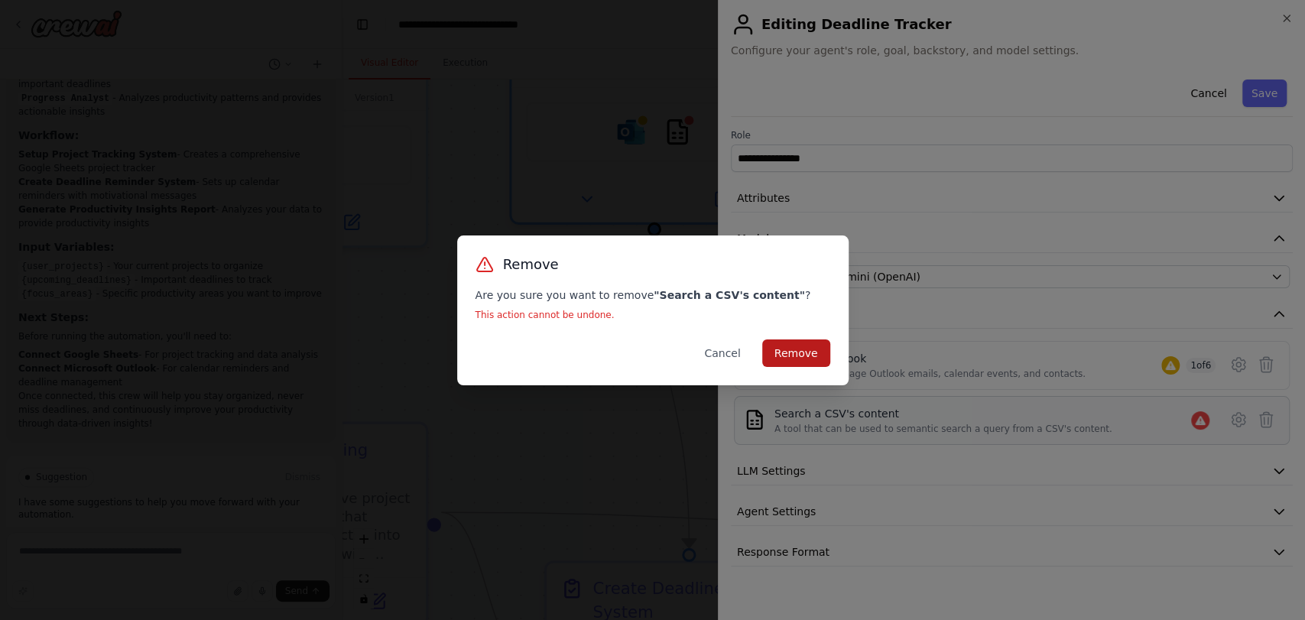
click at [801, 357] on button "Remove" at bounding box center [796, 353] width 68 height 28
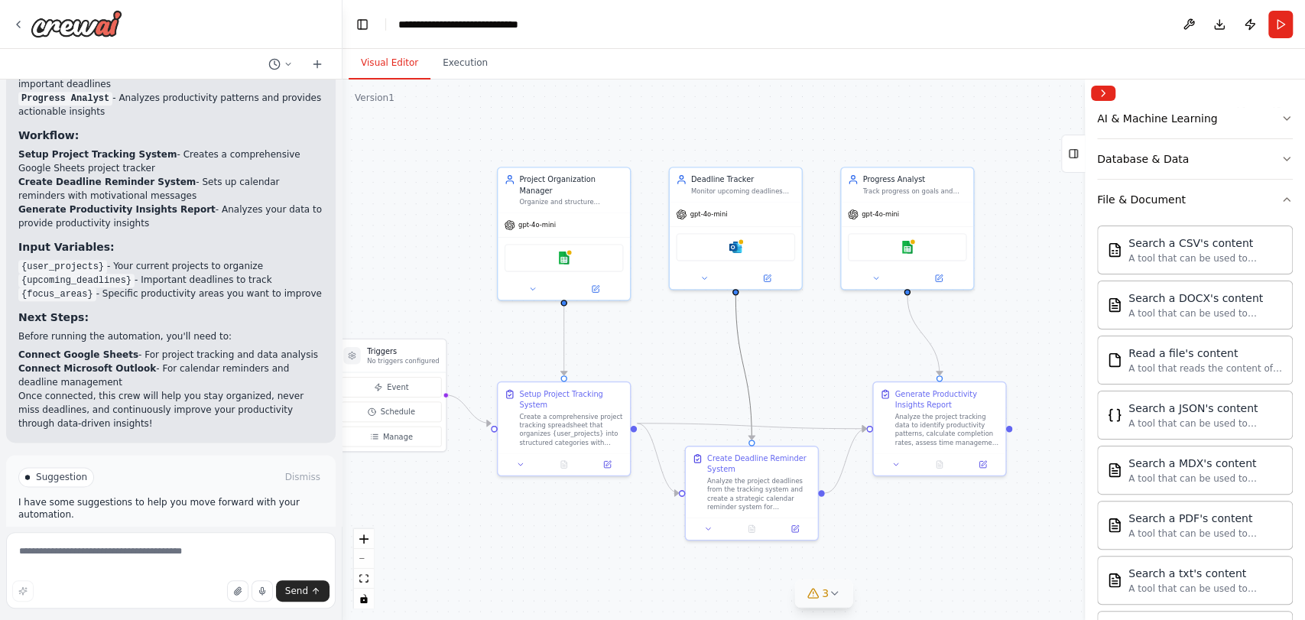
drag, startPoint x: 664, startPoint y: 371, endPoint x: 740, endPoint y: 332, distance: 85.1
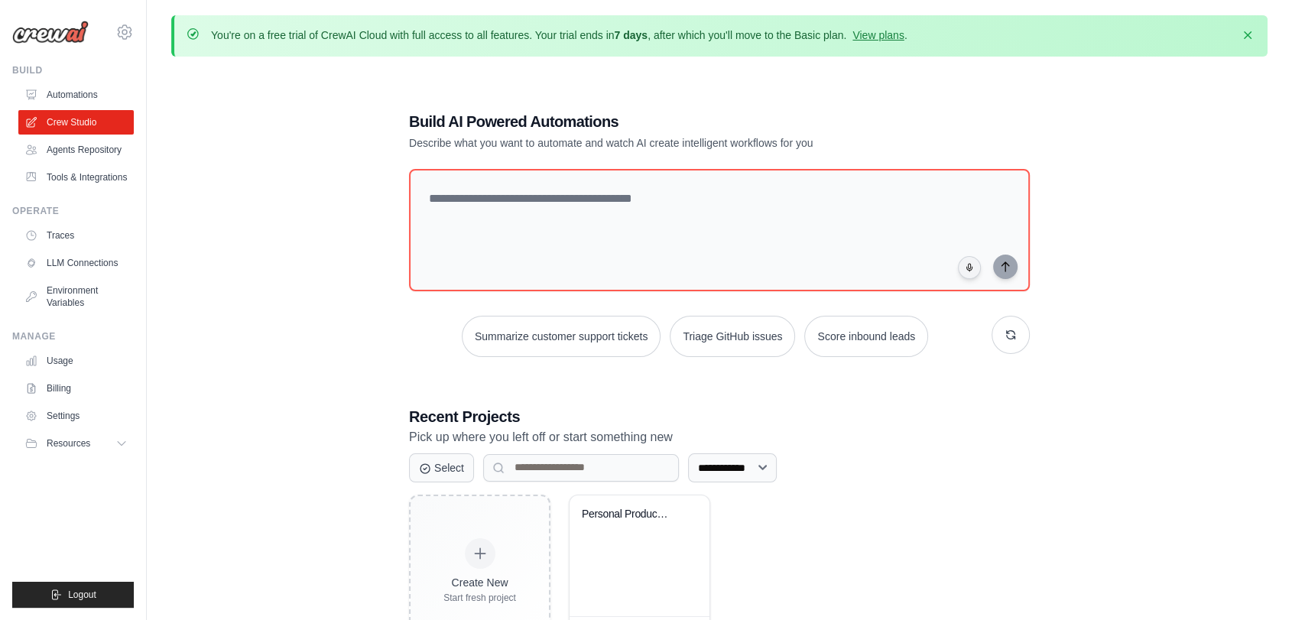
click at [59, 38] on img at bounding box center [50, 32] width 76 height 23
click at [63, 27] on img at bounding box center [50, 32] width 76 height 23
click at [63, 31] on img at bounding box center [50, 32] width 76 height 23
click at [63, 99] on link "Automations" at bounding box center [77, 95] width 115 height 24
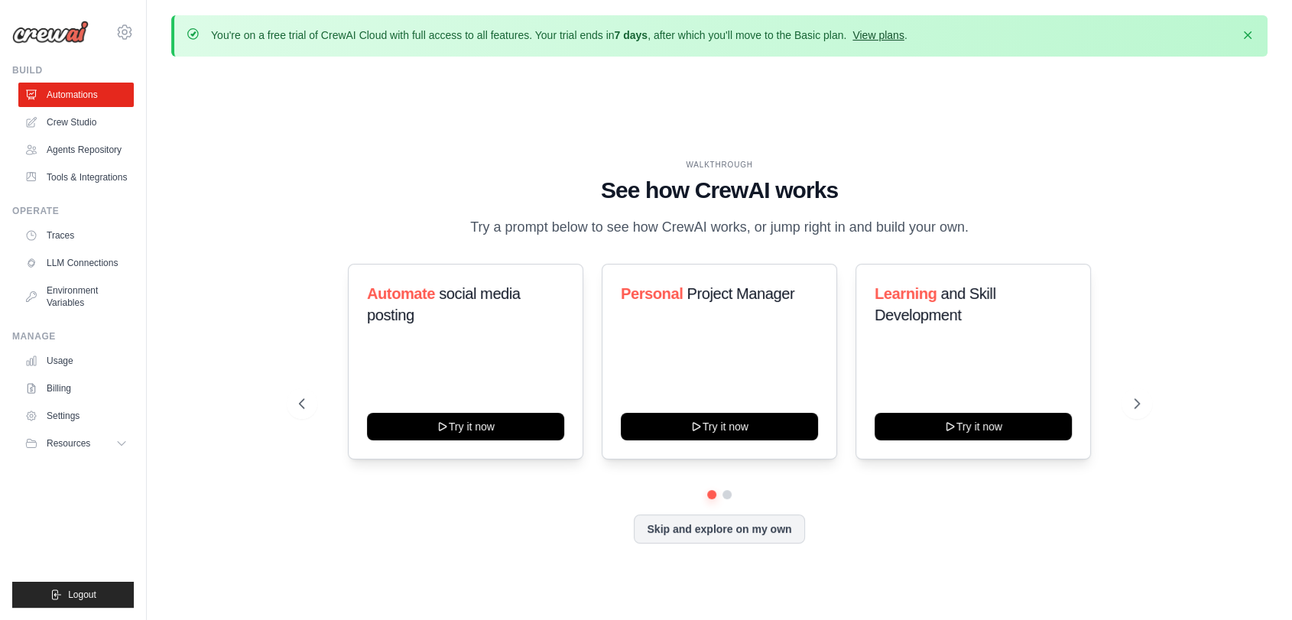
click at [893, 33] on link "View plans" at bounding box center [877, 35] width 51 height 12
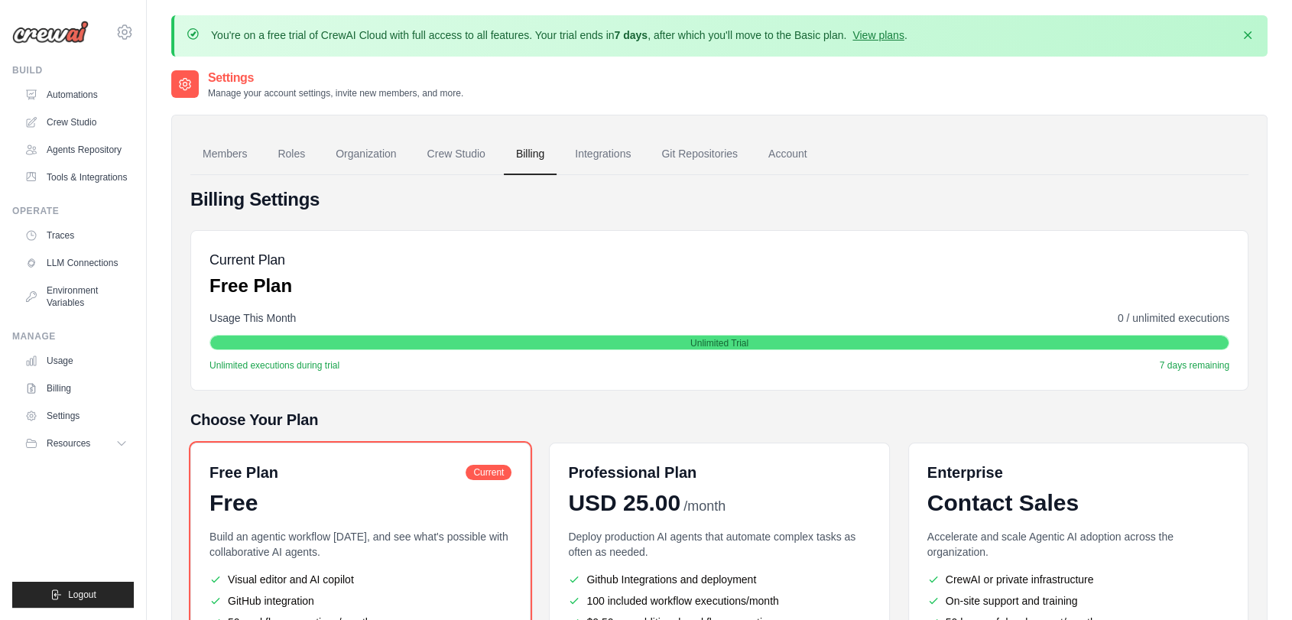
click at [37, 27] on img at bounding box center [50, 32] width 76 height 23
click at [122, 24] on icon at bounding box center [124, 32] width 18 height 18
drag, startPoint x: 80, startPoint y: 31, endPoint x: 68, endPoint y: 37, distance: 13.7
click at [79, 31] on img at bounding box center [50, 32] width 76 height 23
click at [122, 442] on icon at bounding box center [123, 443] width 12 height 12
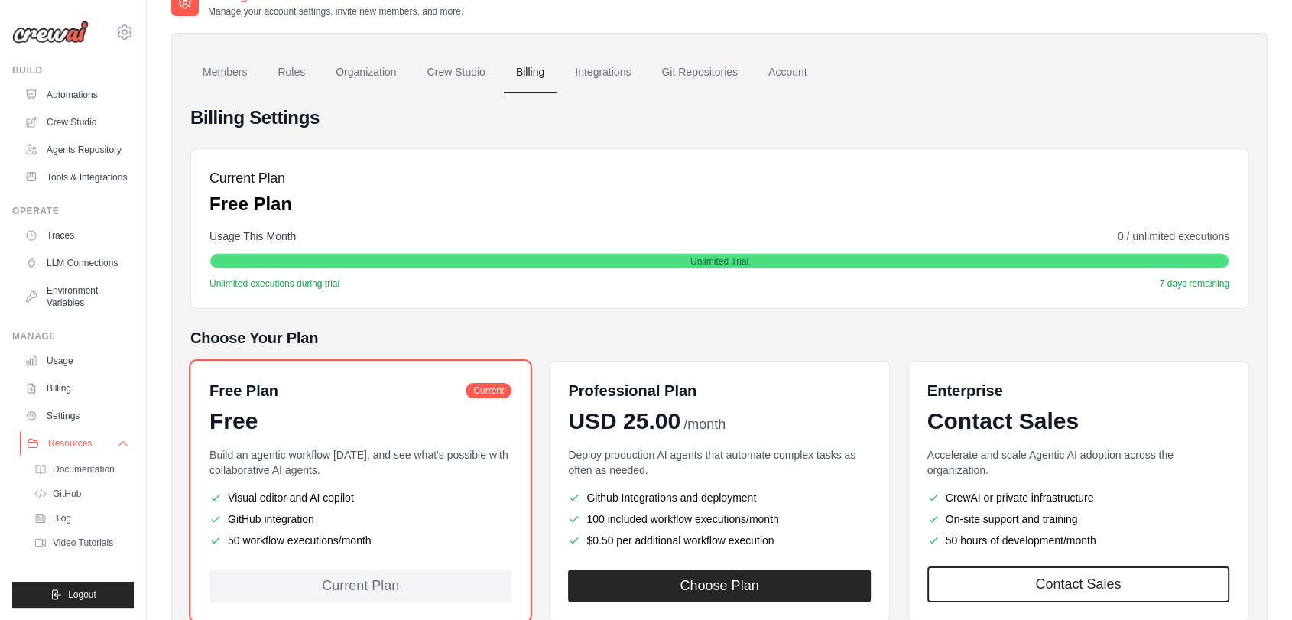
scroll to position [85, 0]
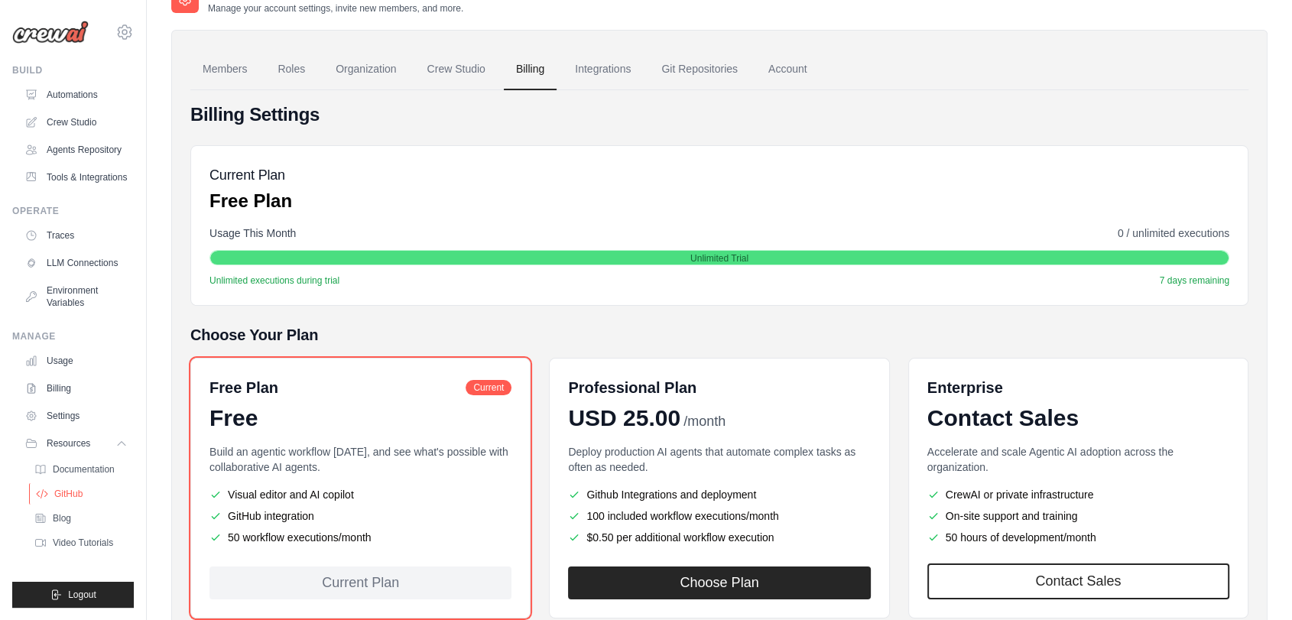
click at [95, 488] on link "GitHub" at bounding box center [82, 493] width 106 height 21
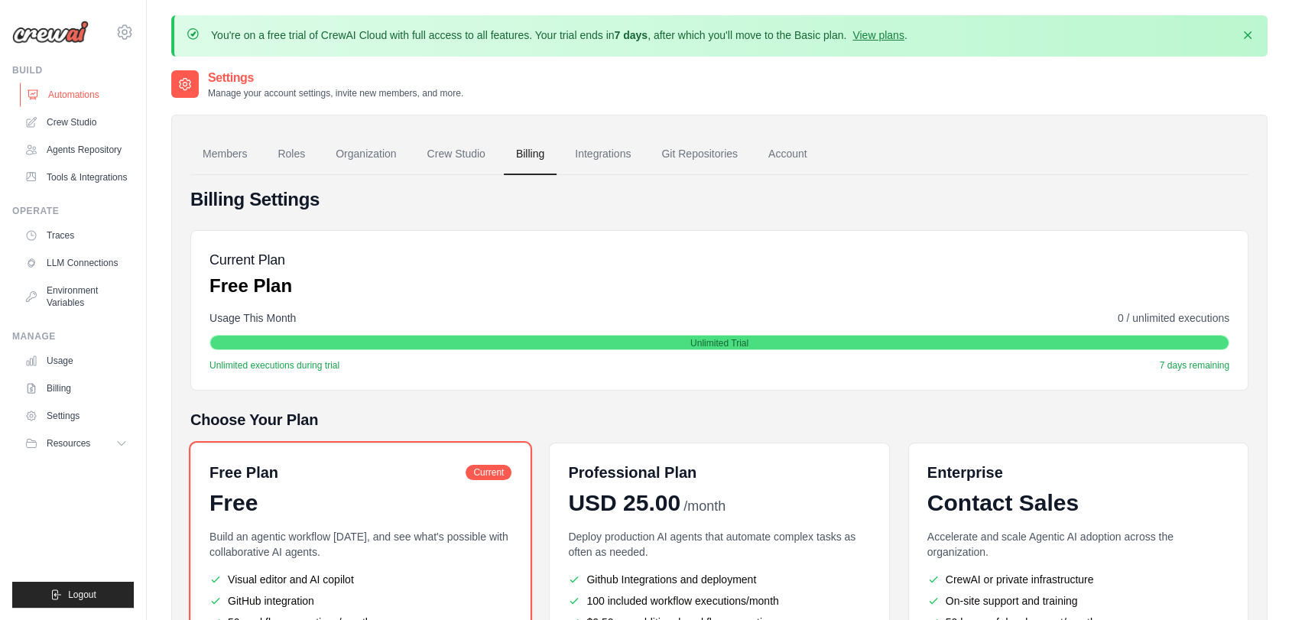
click at [79, 87] on link "Automations" at bounding box center [77, 95] width 115 height 24
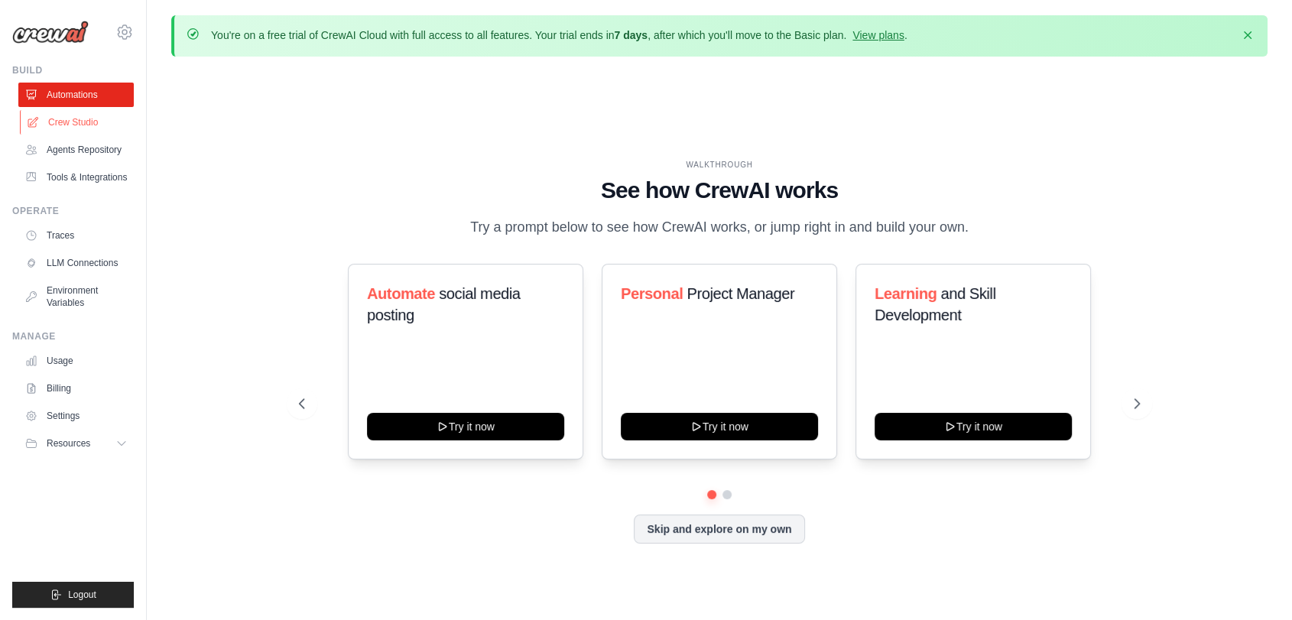
click at [57, 119] on link "Crew Studio" at bounding box center [77, 122] width 115 height 24
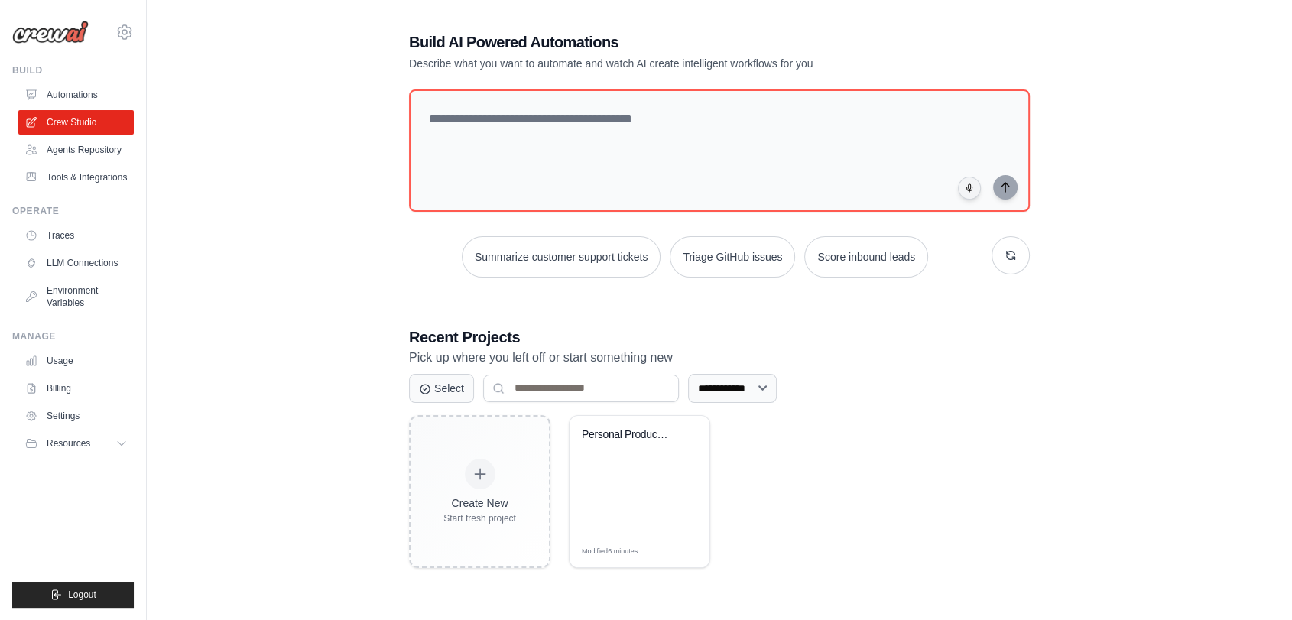
scroll to position [83, 0]
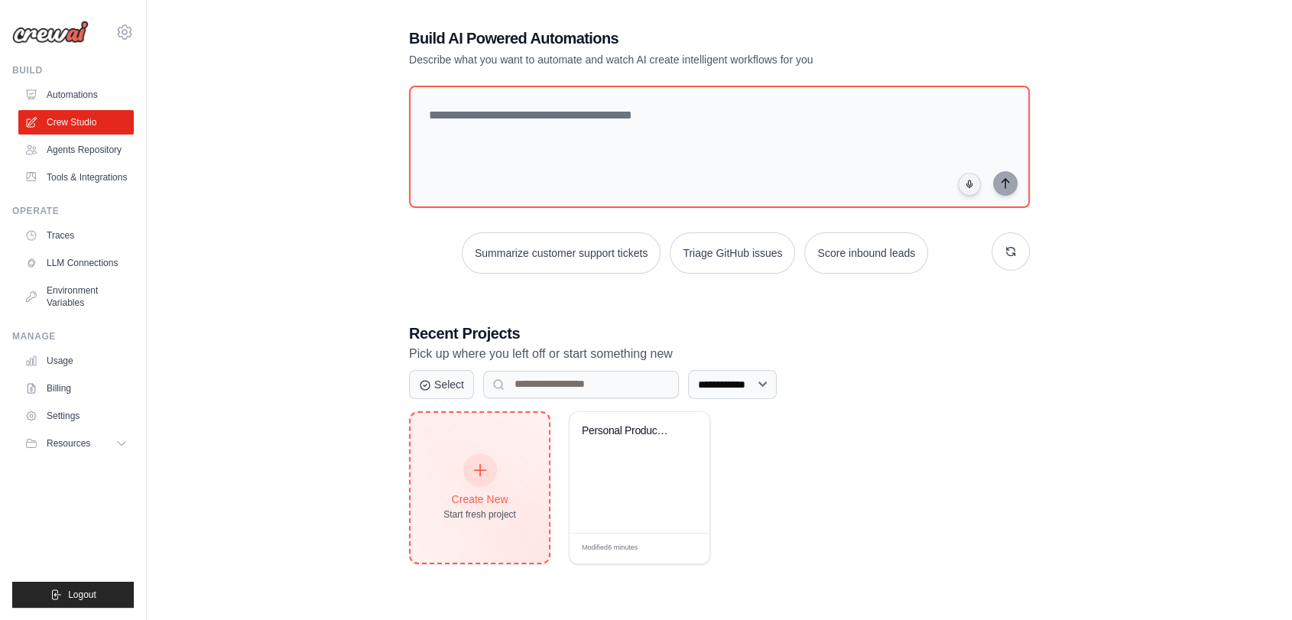
click at [460, 484] on div "Create New Start fresh project" at bounding box center [479, 488] width 73 height 66
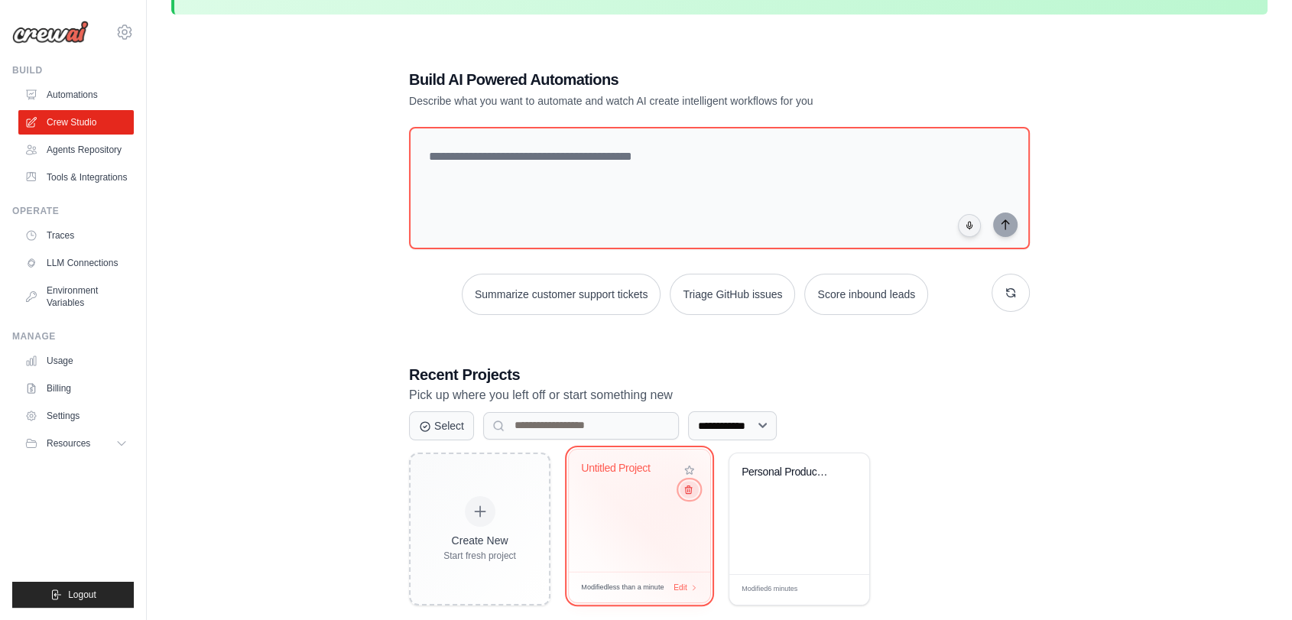
click at [686, 491] on icon at bounding box center [688, 489] width 10 height 10
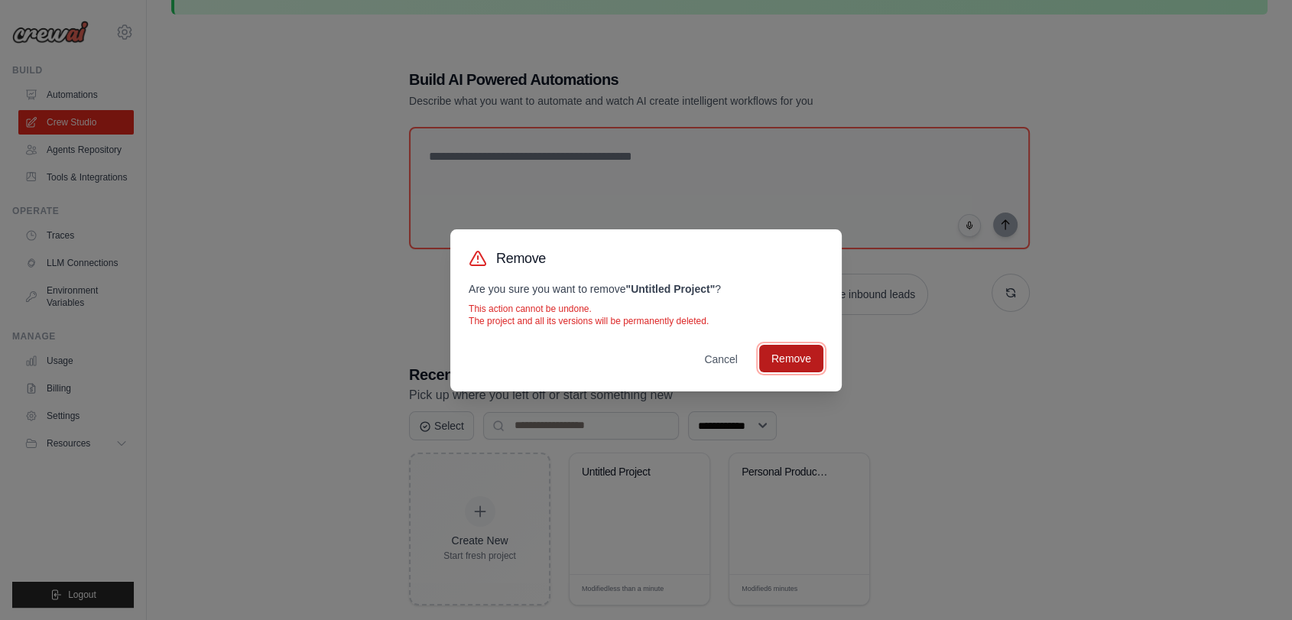
click at [781, 356] on button "Remove" at bounding box center [791, 359] width 64 height 28
